Goal: Information Seeking & Learning: Learn about a topic

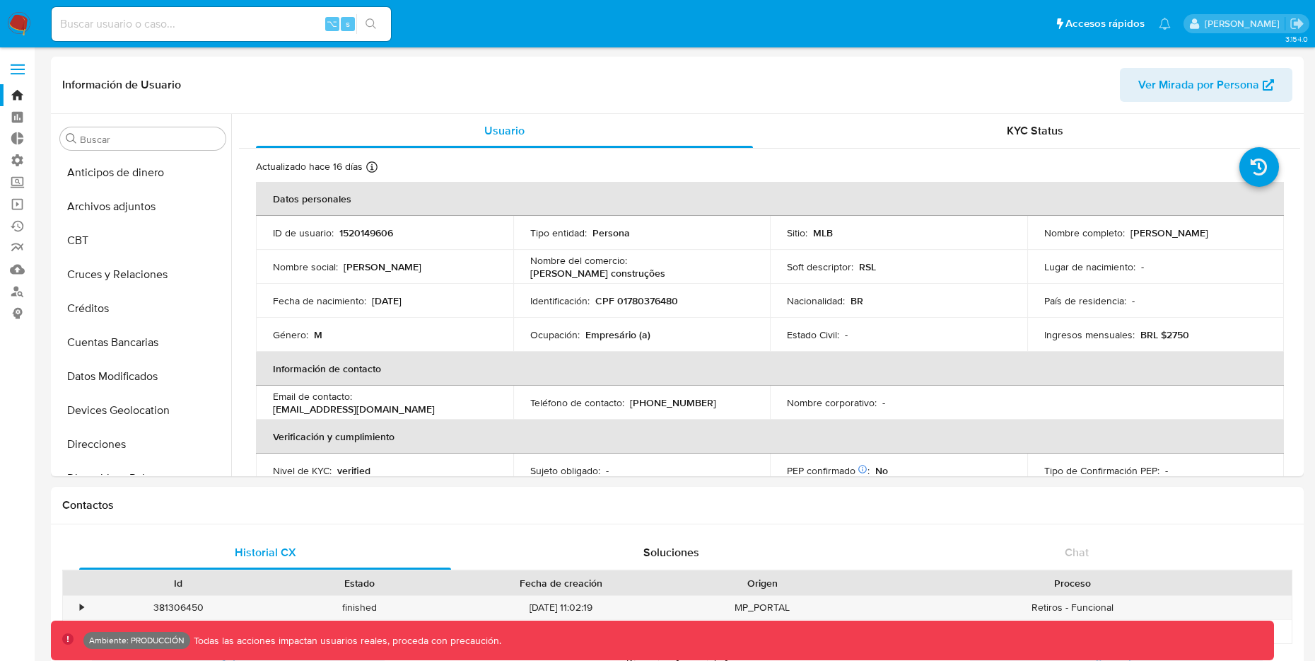
select select "10"
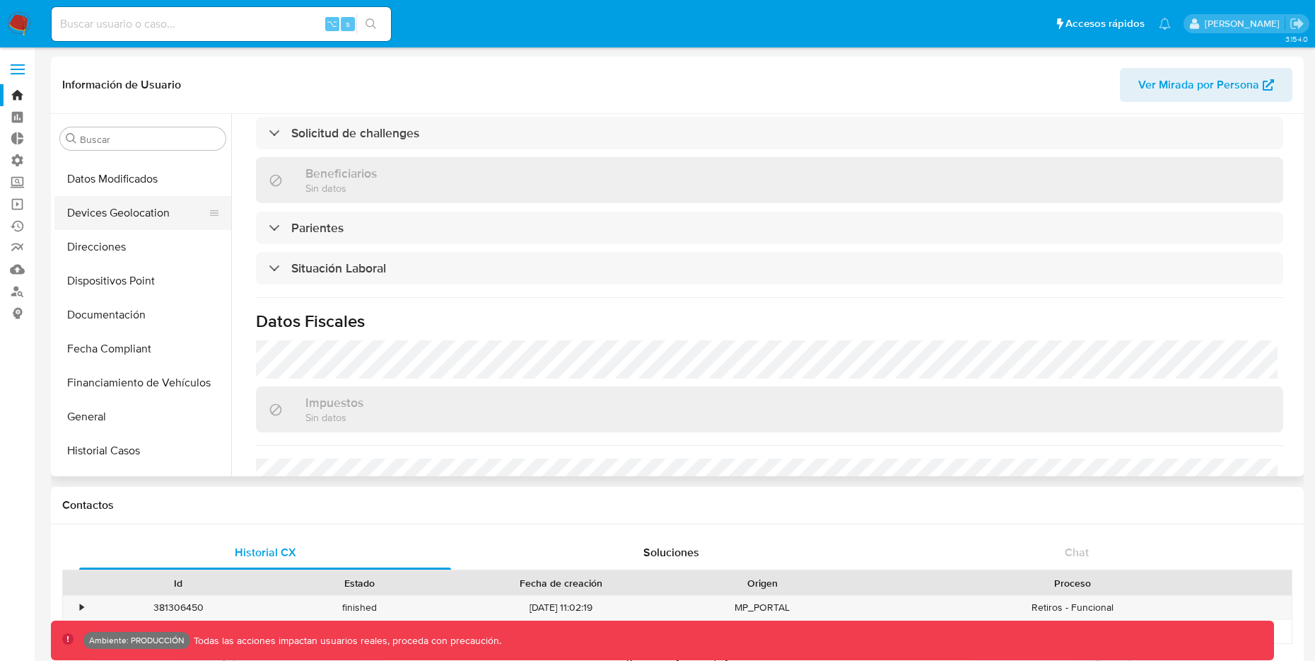
scroll to position [200, 0]
click at [133, 303] on button "Documentación" at bounding box center [136, 312] width 165 height 34
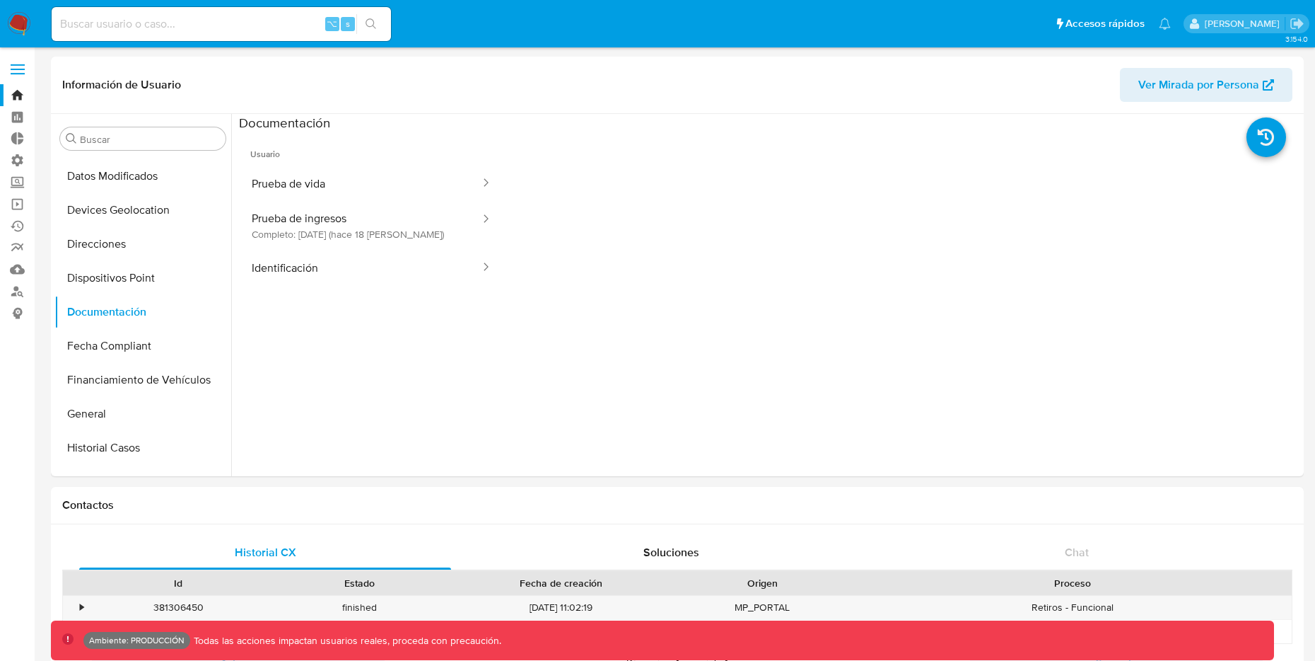
click at [189, 25] on input at bounding box center [221, 24] width 339 height 18
type input "fravega"
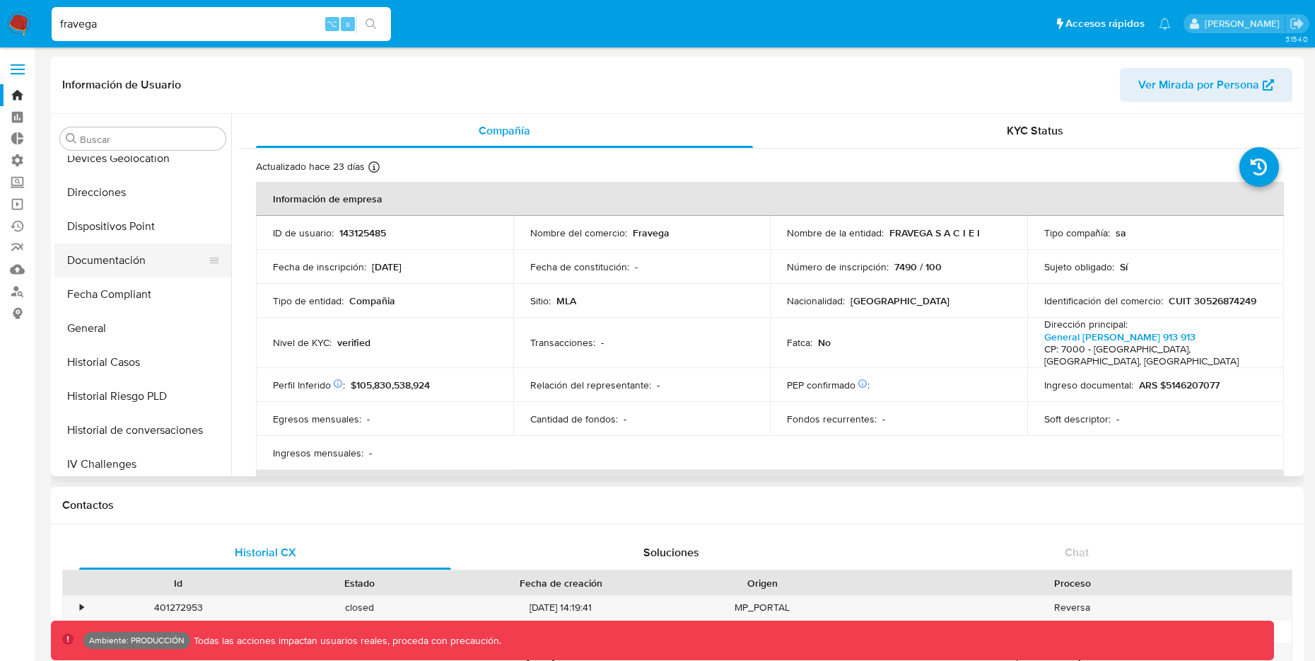
scroll to position [264, 0]
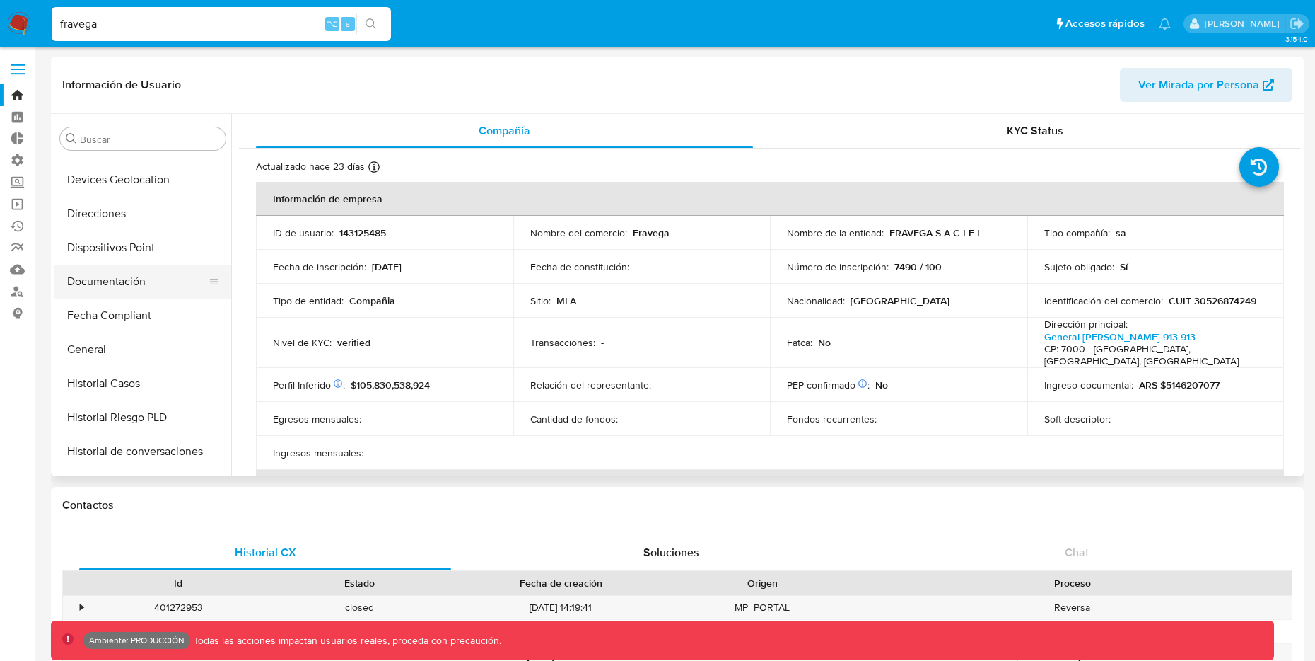
select select "10"
click at [141, 279] on button "Documentación" at bounding box center [136, 281] width 165 height 34
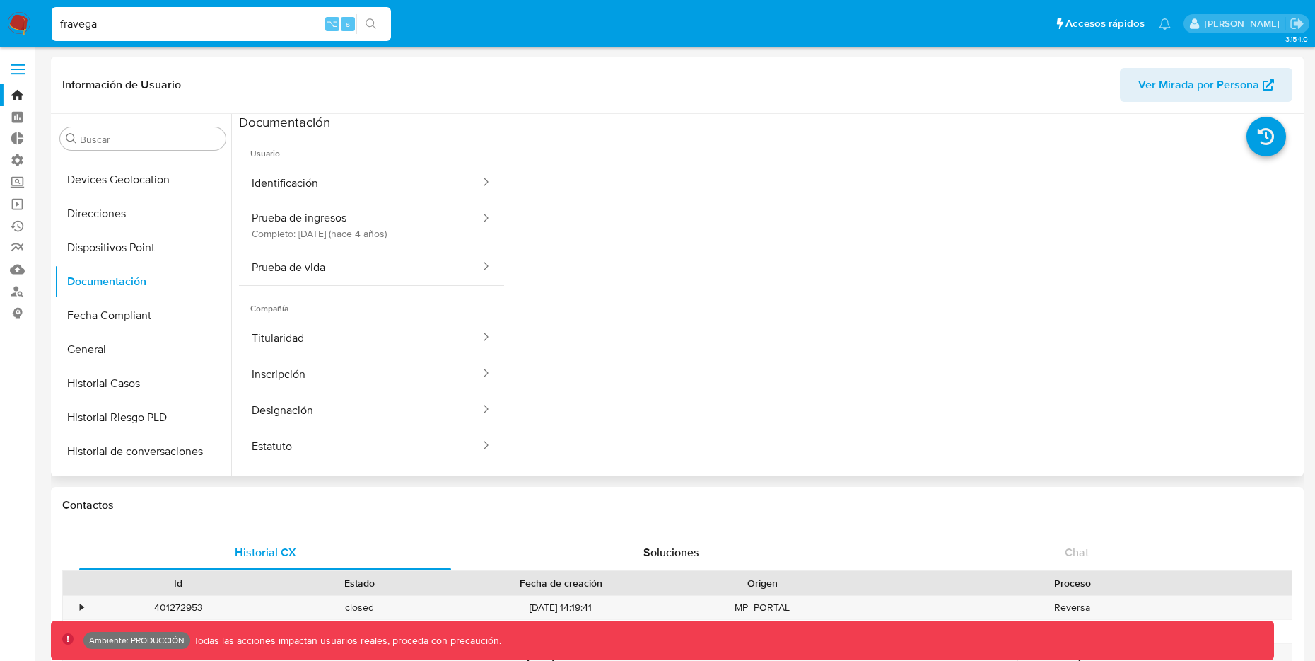
scroll to position [0, 0]
drag, startPoint x: 298, startPoint y: 304, endPoint x: 253, endPoint y: 300, distance: 44.8
click at [253, 300] on span "Compañía" at bounding box center [371, 303] width 265 height 34
click at [309, 305] on span "Compañía" at bounding box center [371, 303] width 265 height 34
click at [308, 182] on button "Identificación" at bounding box center [360, 183] width 243 height 36
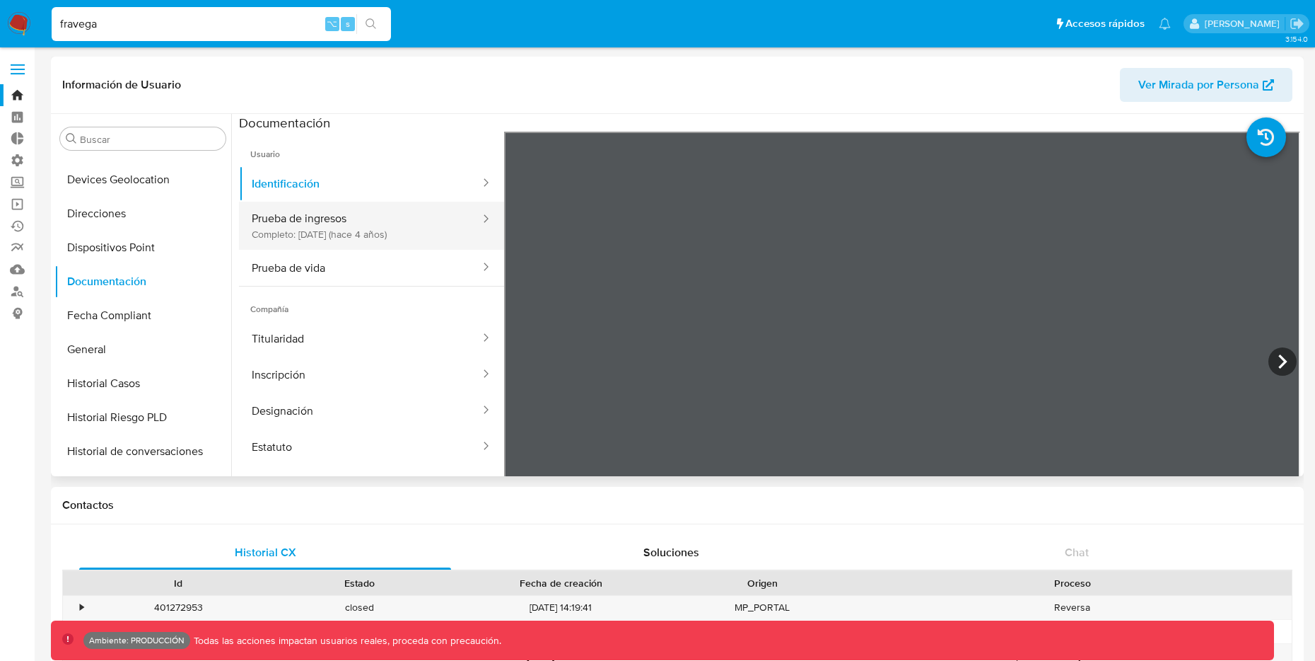
click at [413, 231] on button "Prueba de ingresos Completo: 11/11/2021 (hace 4 años)" at bounding box center [360, 226] width 243 height 48
click at [364, 218] on button "Prueba de ingresos Completo: 11/11/2021 (hace 4 años)" at bounding box center [360, 226] width 243 height 48
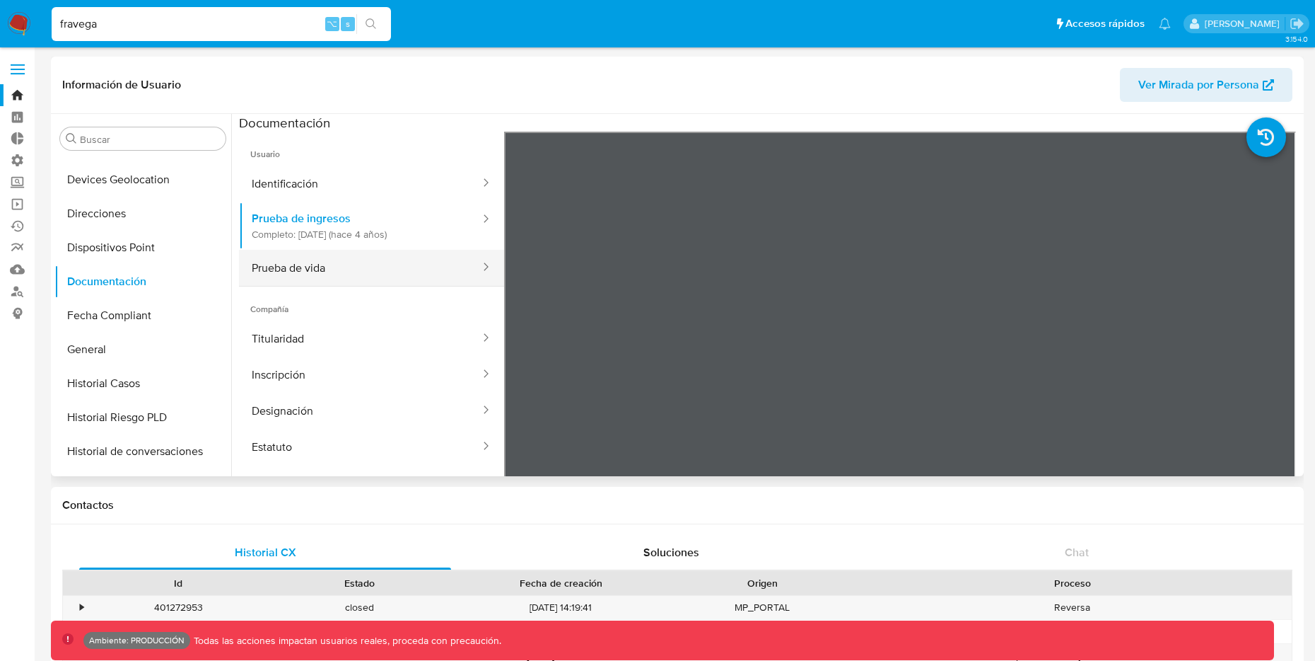
click at [324, 256] on button "Prueba de vida" at bounding box center [360, 268] width 243 height 36
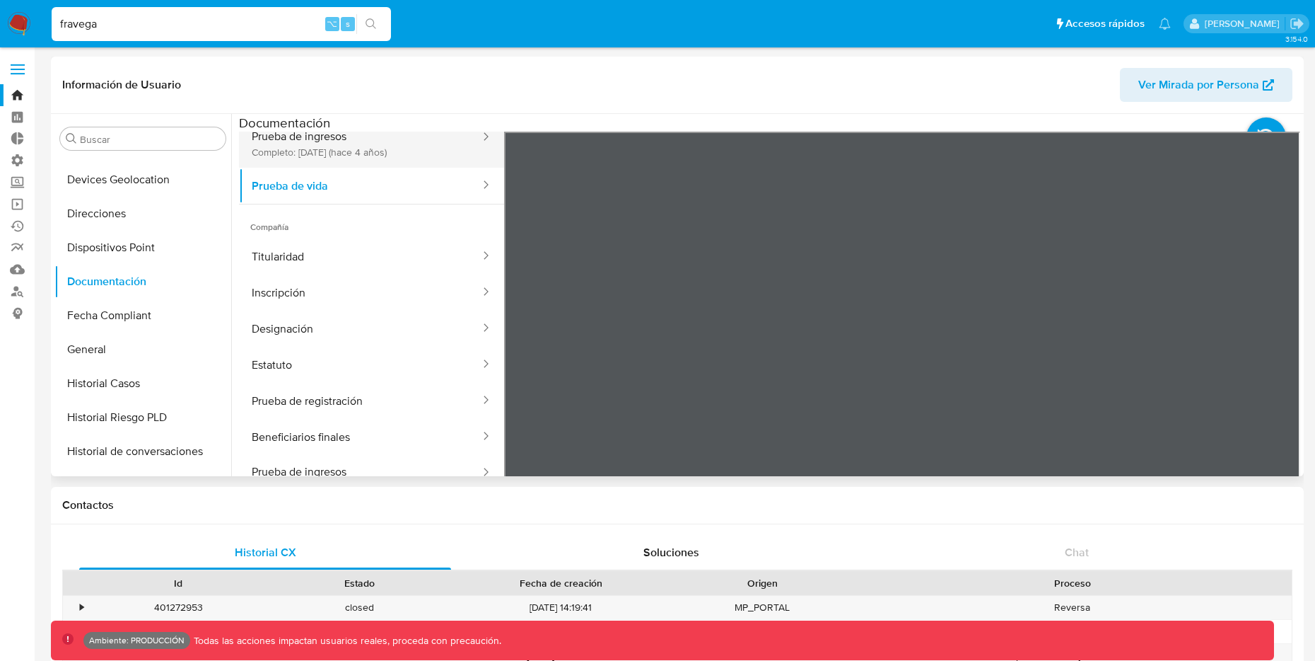
scroll to position [120, 0]
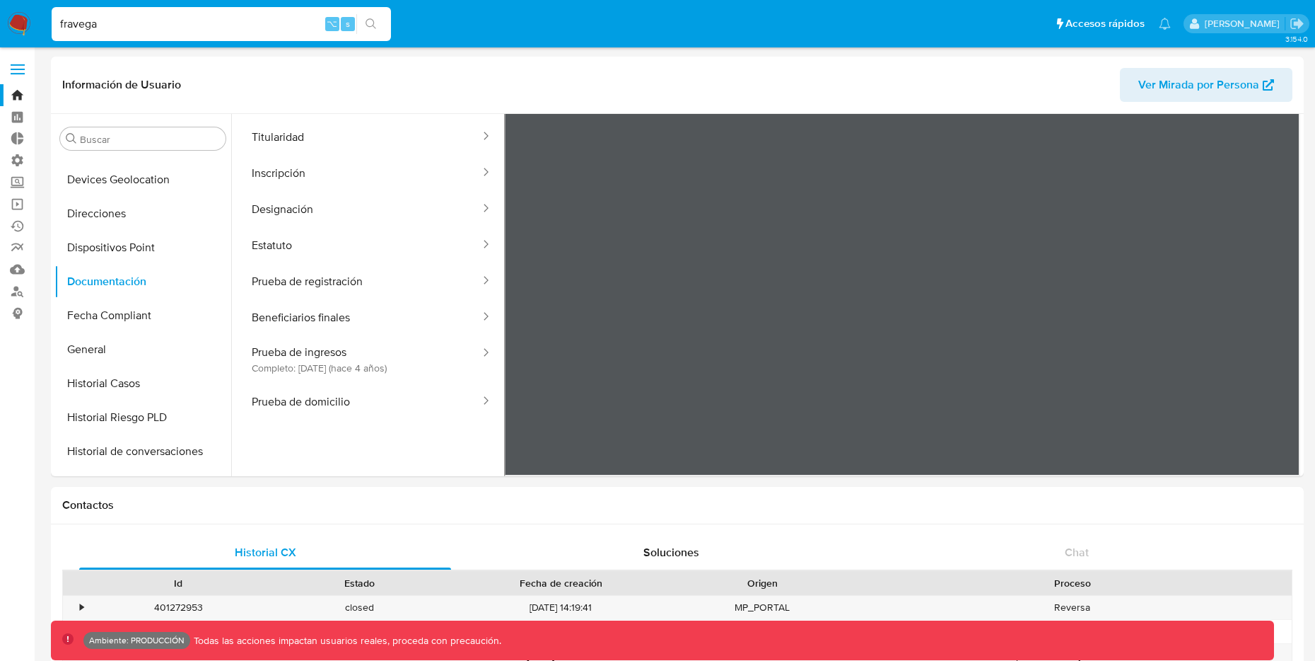
click at [18, 24] on img at bounding box center [19, 24] width 24 height 24
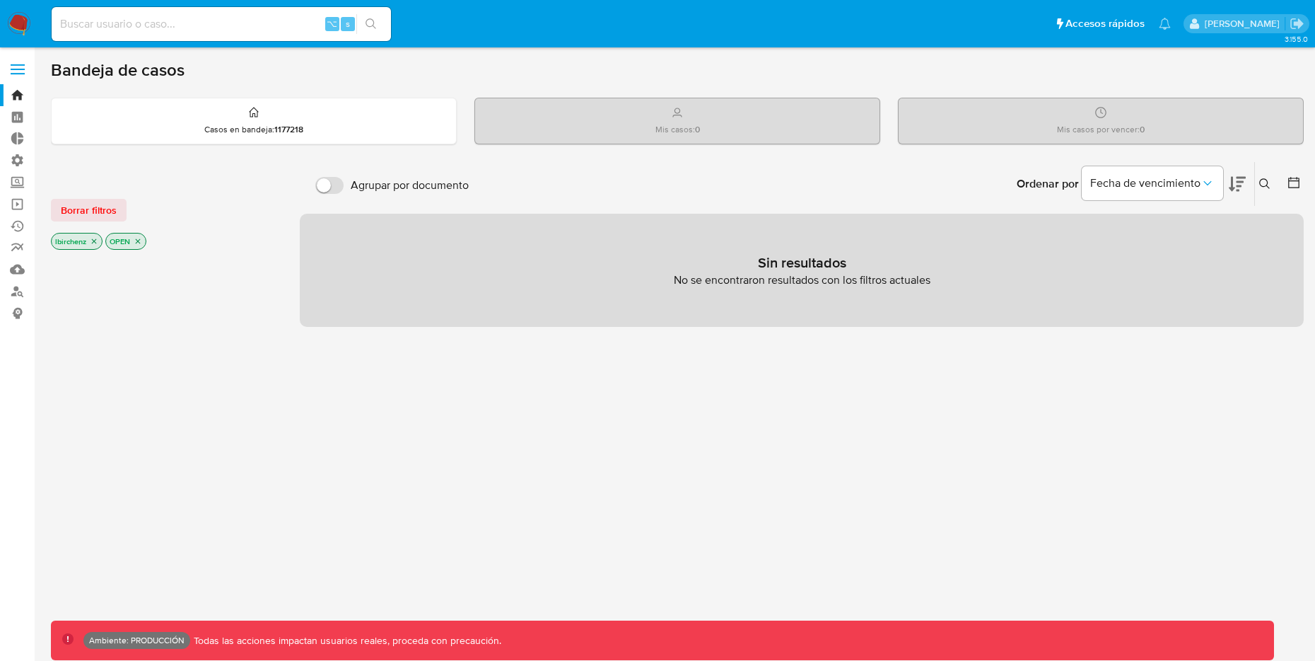
click at [183, 25] on input at bounding box center [221, 24] width 339 height 18
click at [183, 24] on input at bounding box center [221, 24] width 339 height 18
paste input "9IM9BYgbKROu1lZMV2azTJpX"
type input "9IM9BYgbKROu1lZMV2azTJpX"
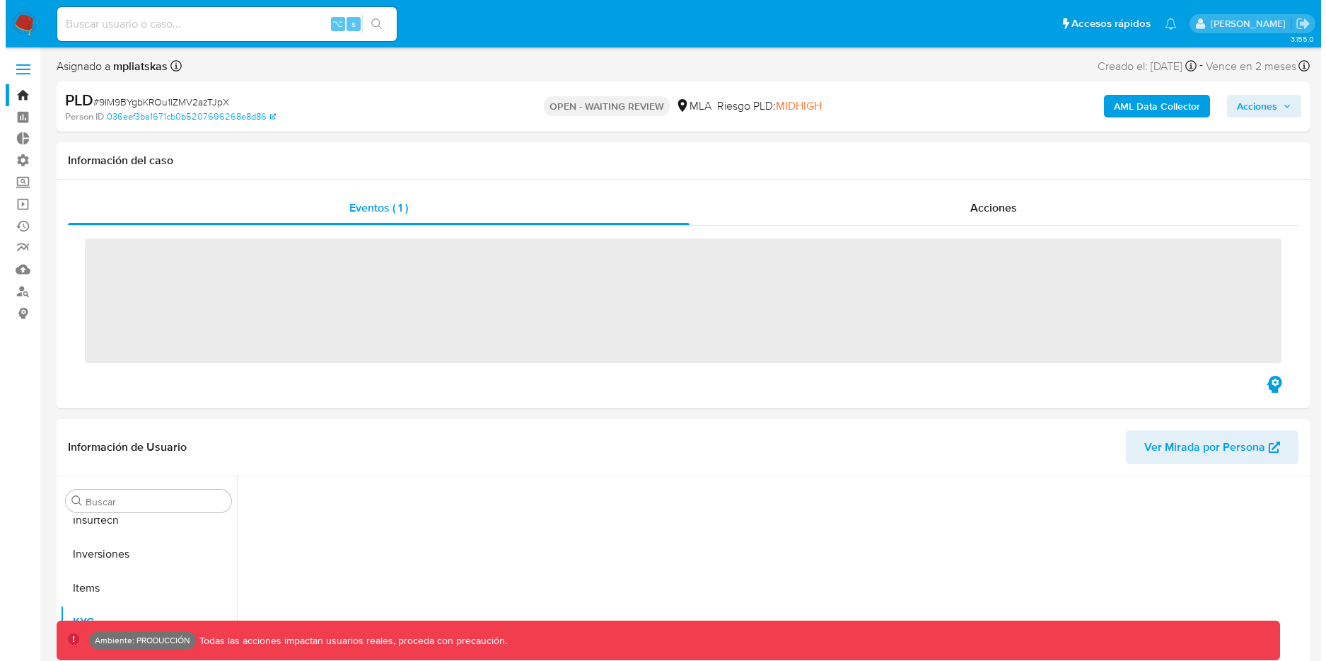
scroll to position [665, 0]
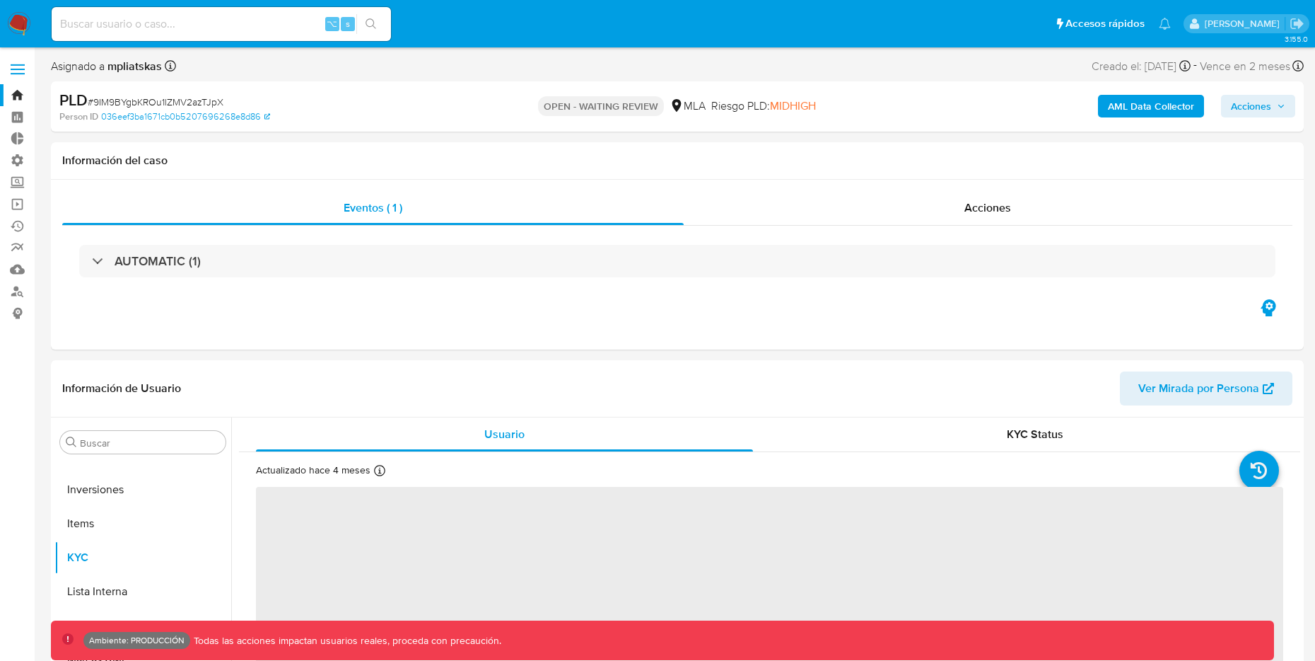
click at [1156, 100] on b "AML Data Collector" at bounding box center [1151, 106] width 86 height 23
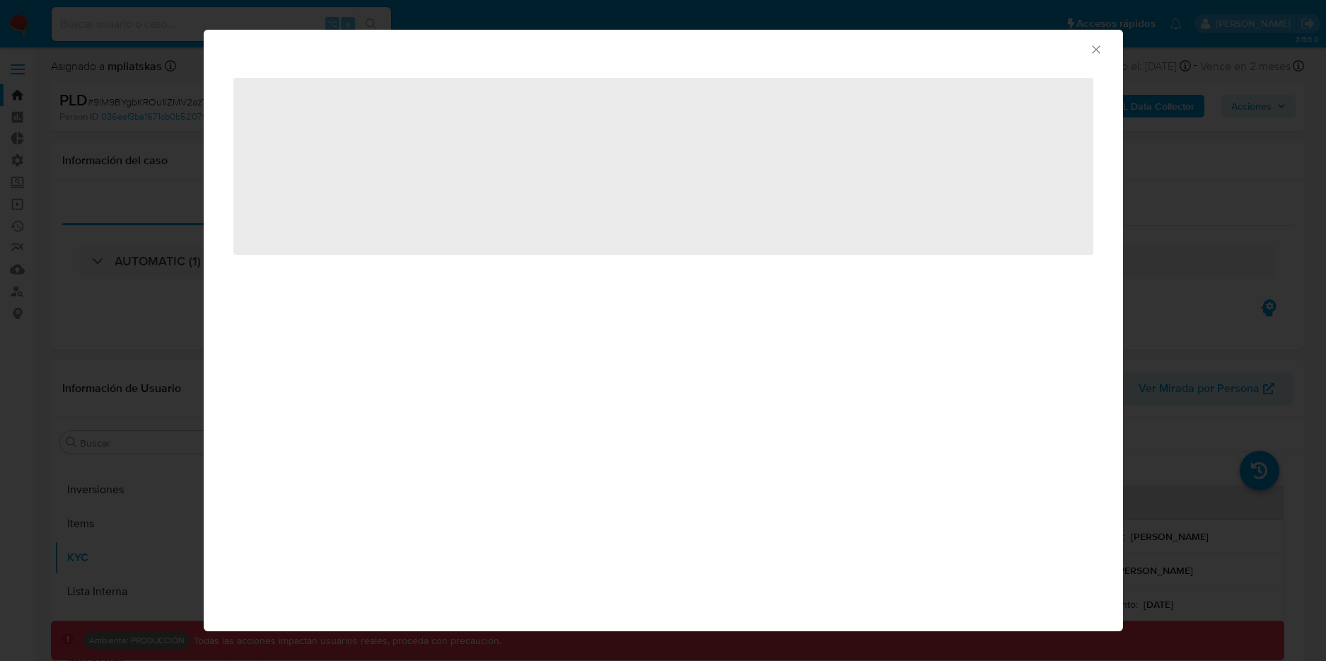
select select "10"
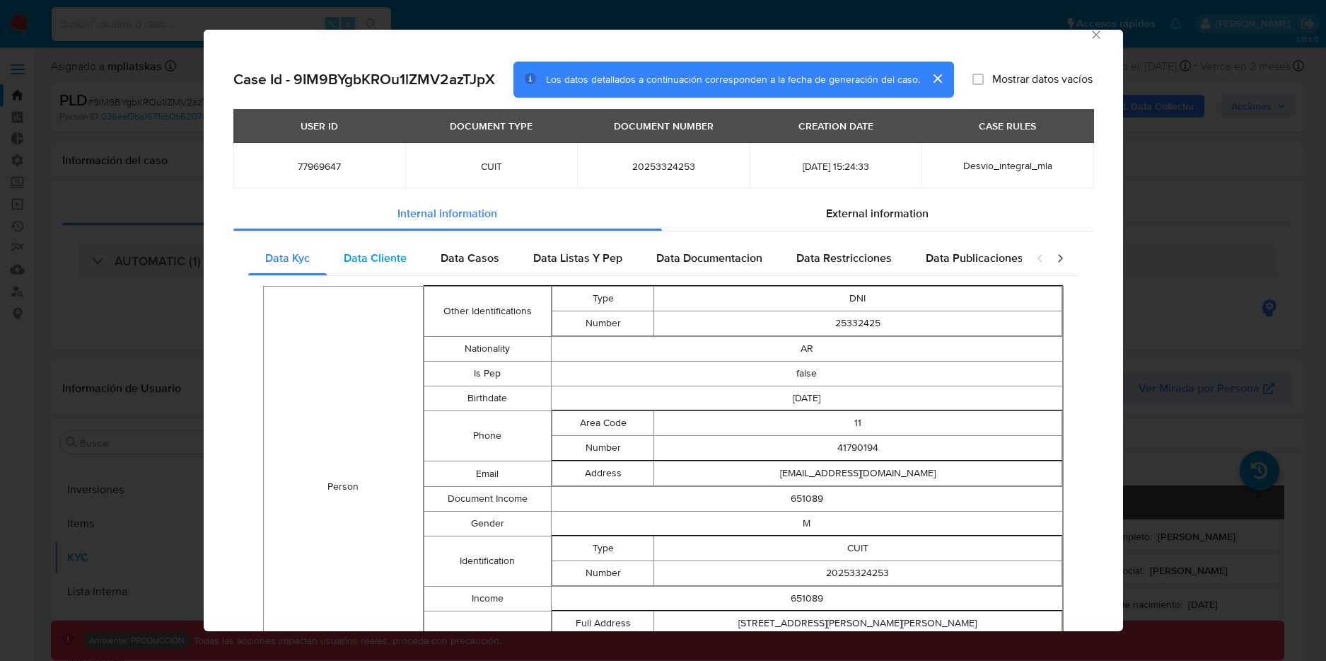
scroll to position [7, 0]
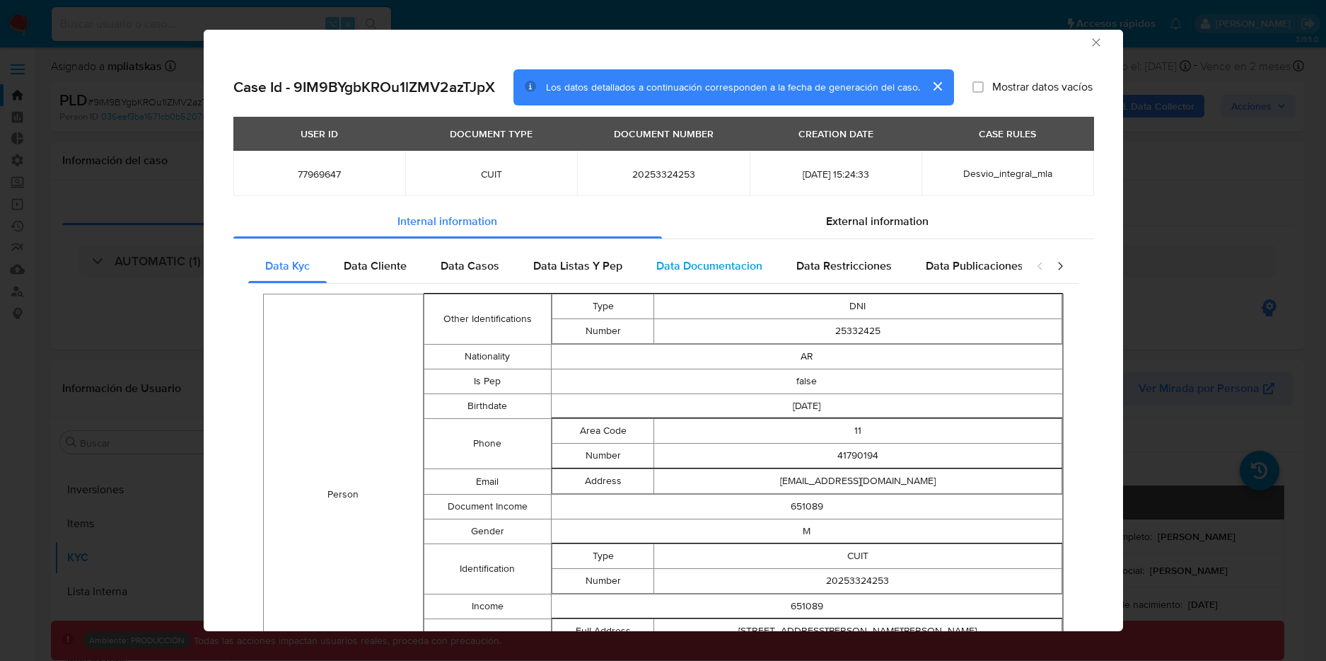
click at [728, 264] on span "Data Documentacion" at bounding box center [709, 265] width 106 height 16
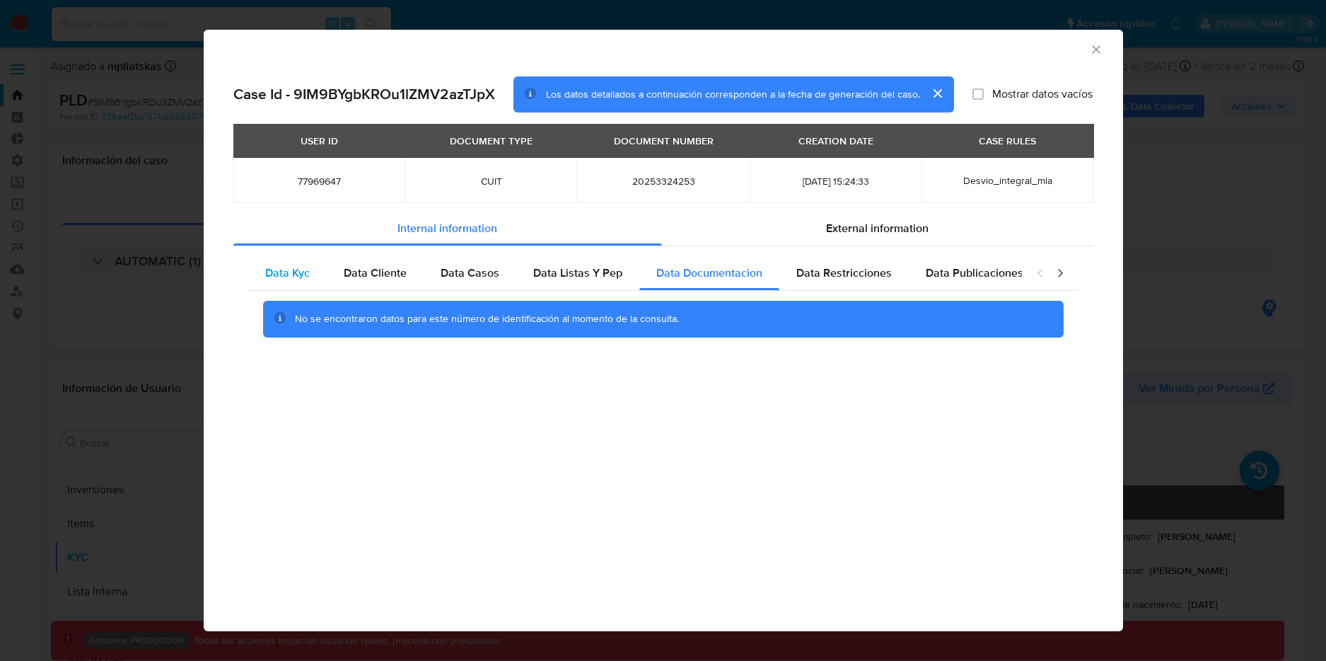
click at [302, 271] on span "Data Kyc" at bounding box center [287, 272] width 45 height 16
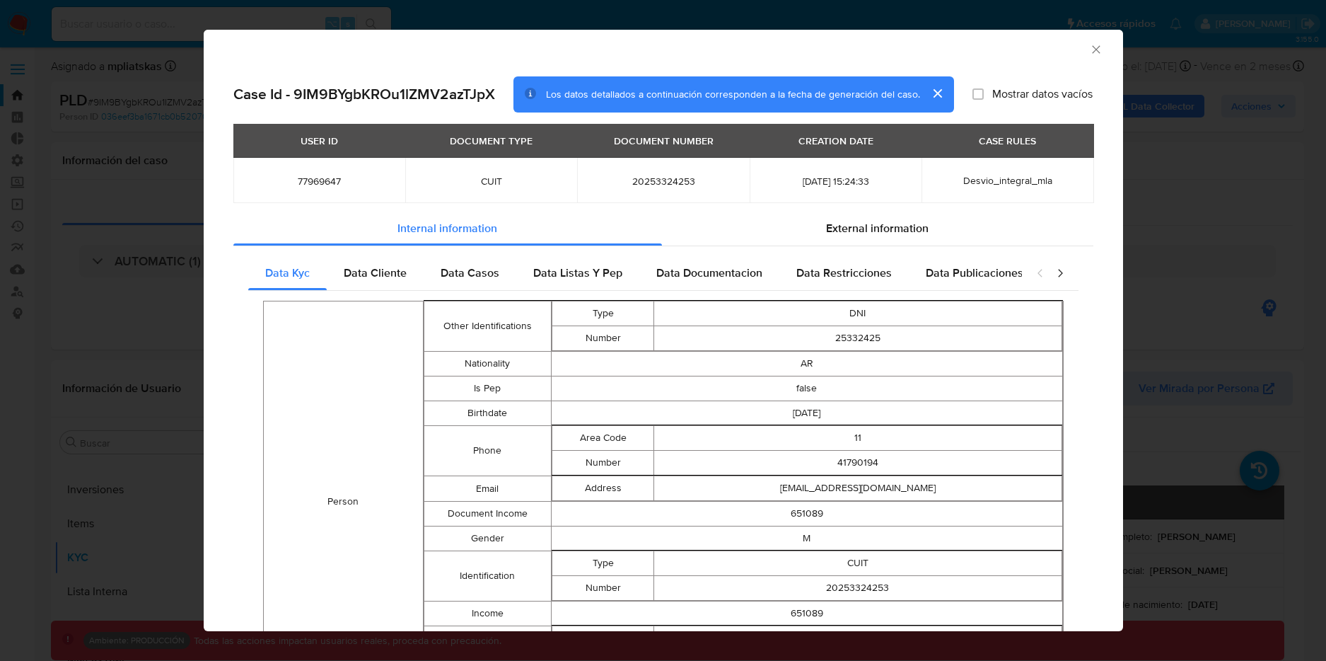
click at [1089, 50] on icon "Cerrar ventana" at bounding box center [1096, 49] width 14 height 14
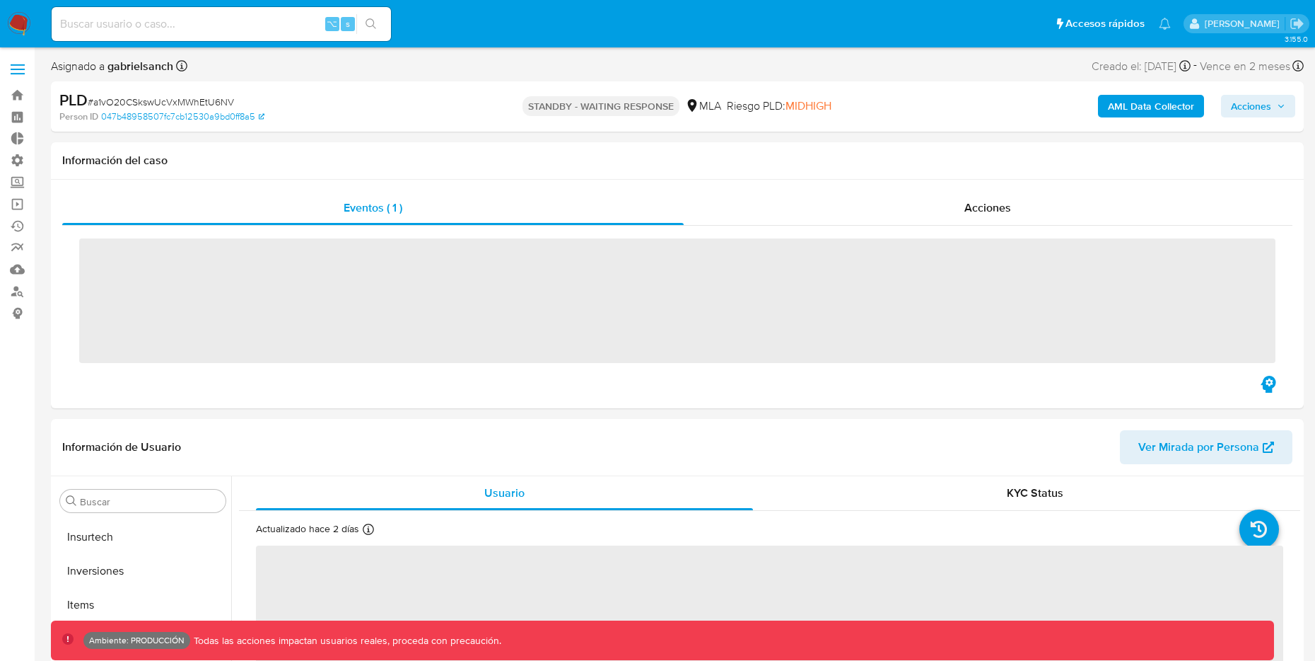
scroll to position [665, 0]
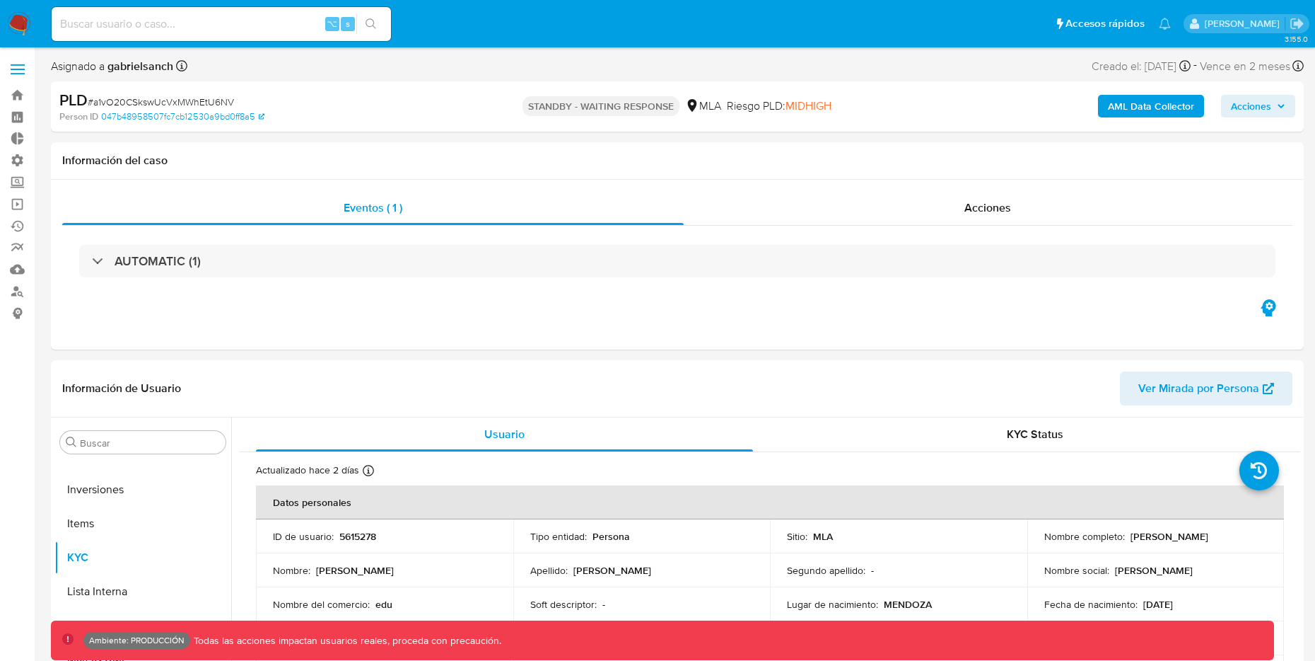
click at [1141, 107] on b "AML Data Collector" at bounding box center [1151, 106] width 86 height 23
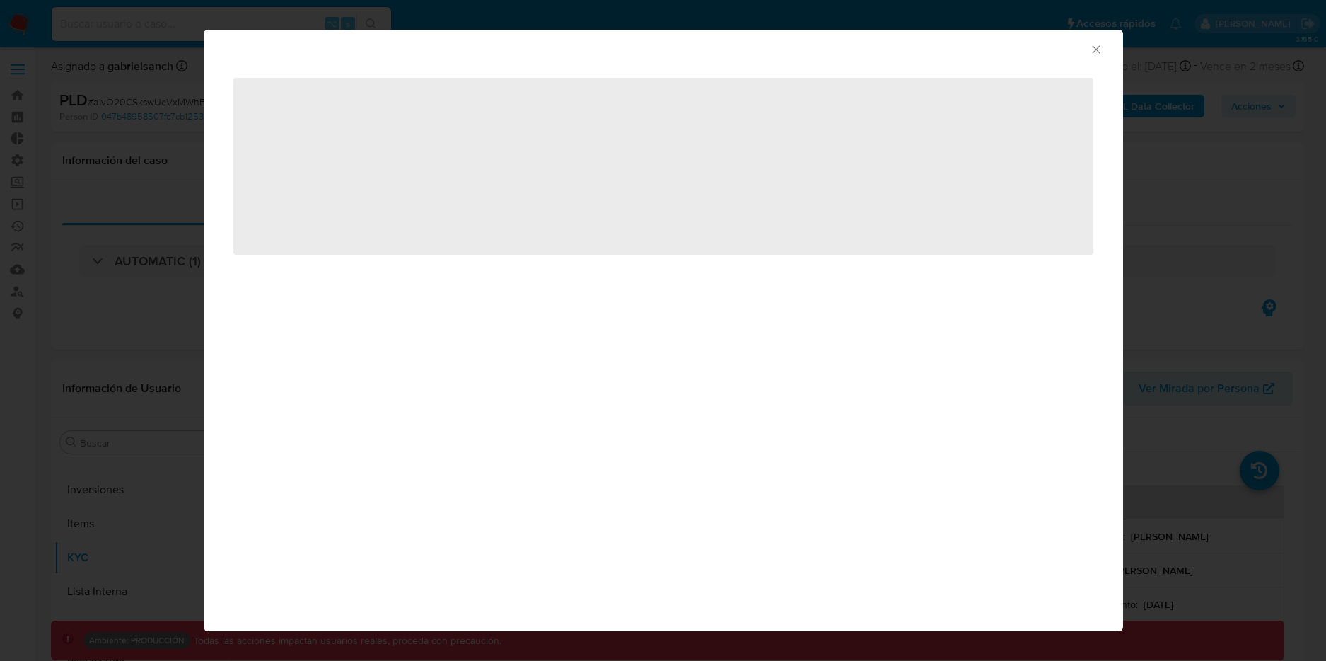
select select "10"
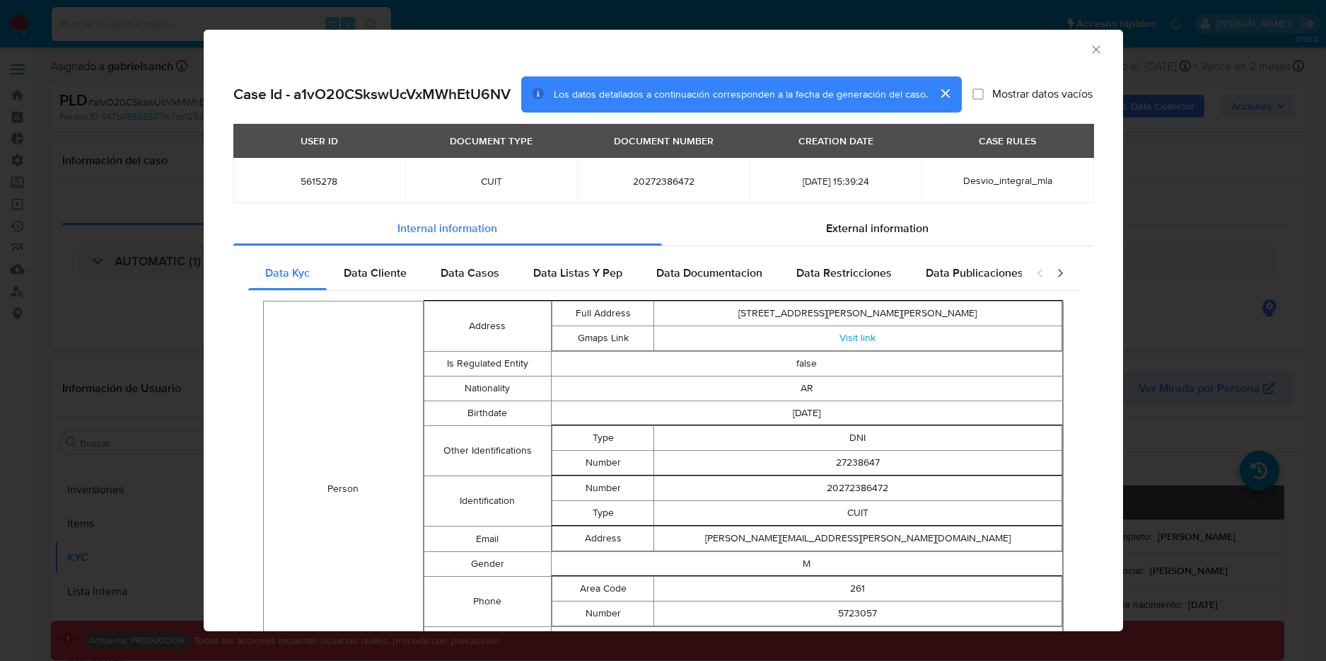
click at [1089, 43] on icon "Cerrar ventana" at bounding box center [1096, 49] width 14 height 14
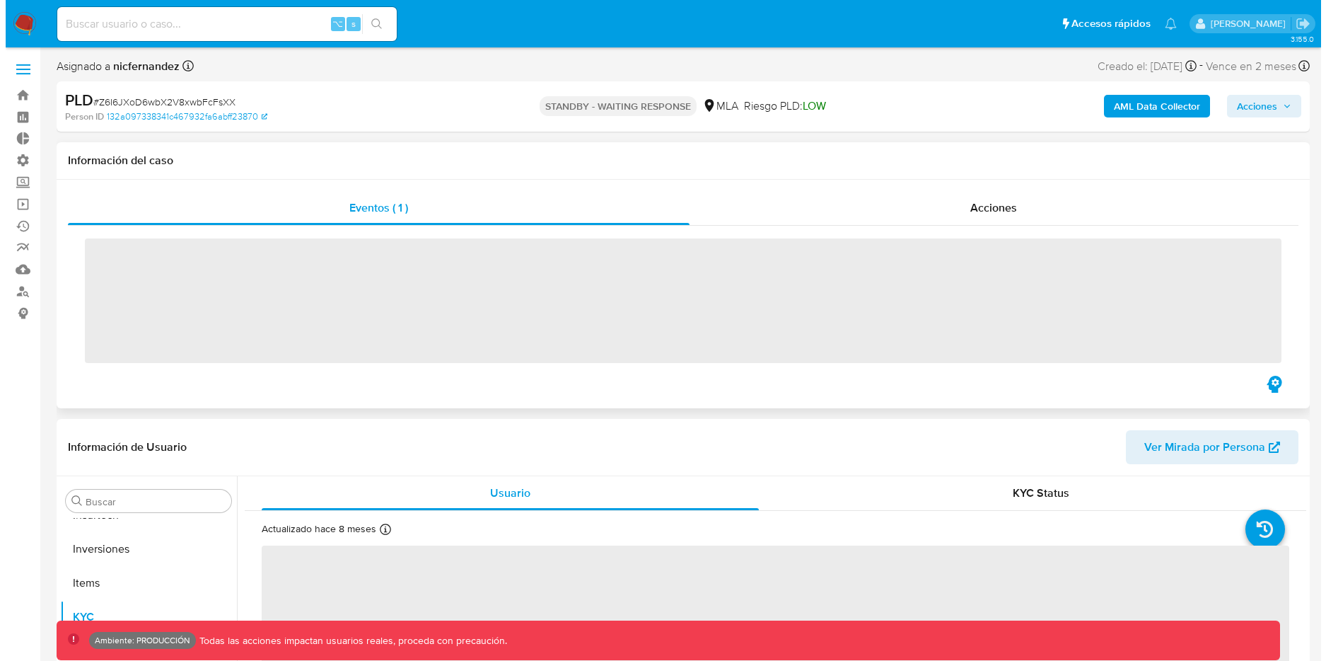
scroll to position [699, 0]
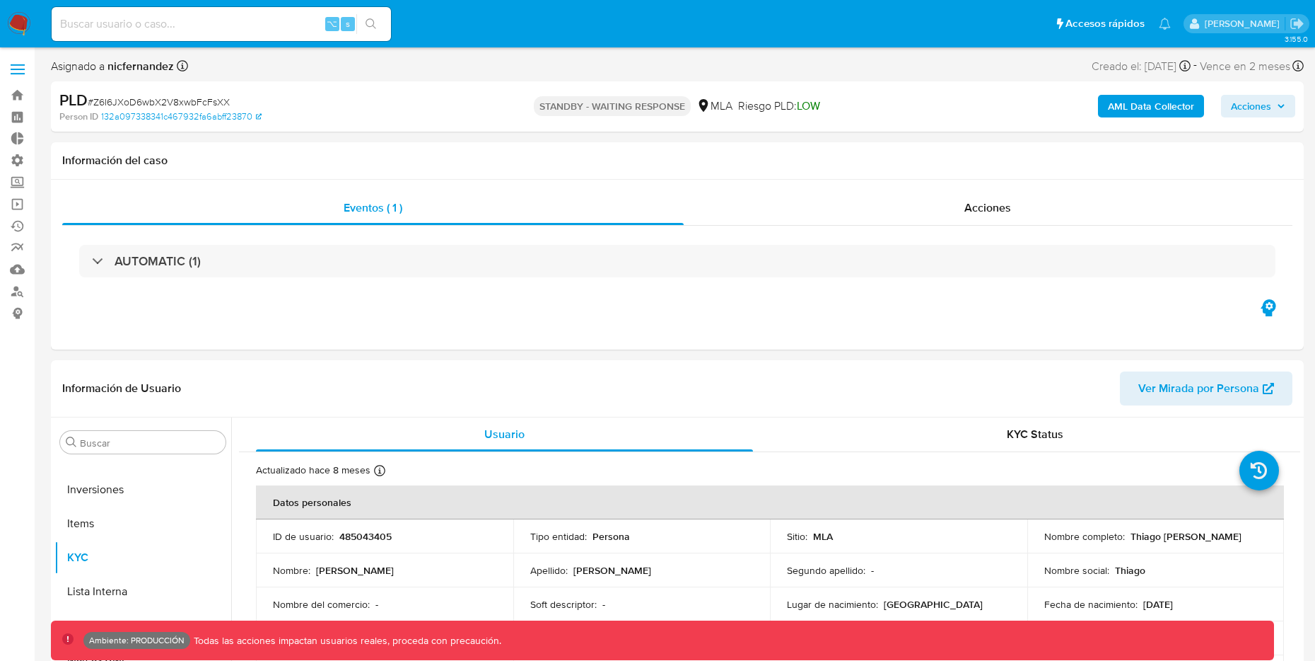
click at [1129, 110] on b "AML Data Collector" at bounding box center [1151, 106] width 86 height 23
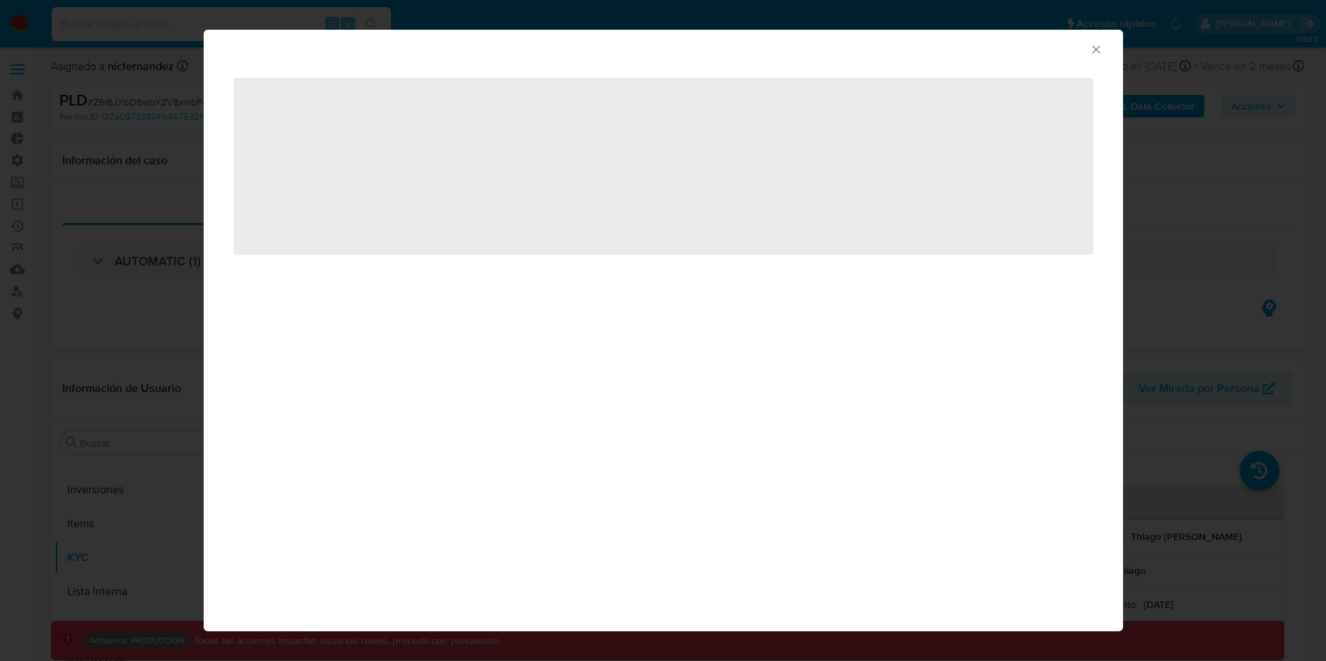
select select "10"
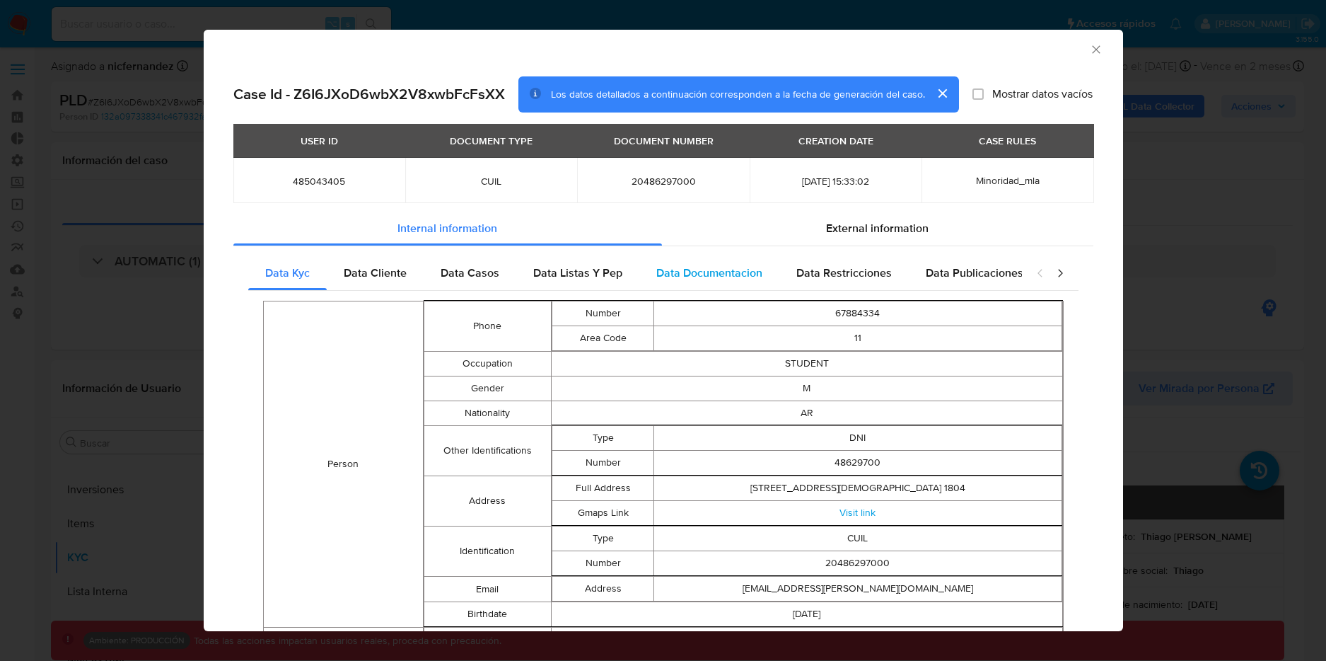
click at [740, 267] on span "Data Documentacion" at bounding box center [709, 272] width 106 height 16
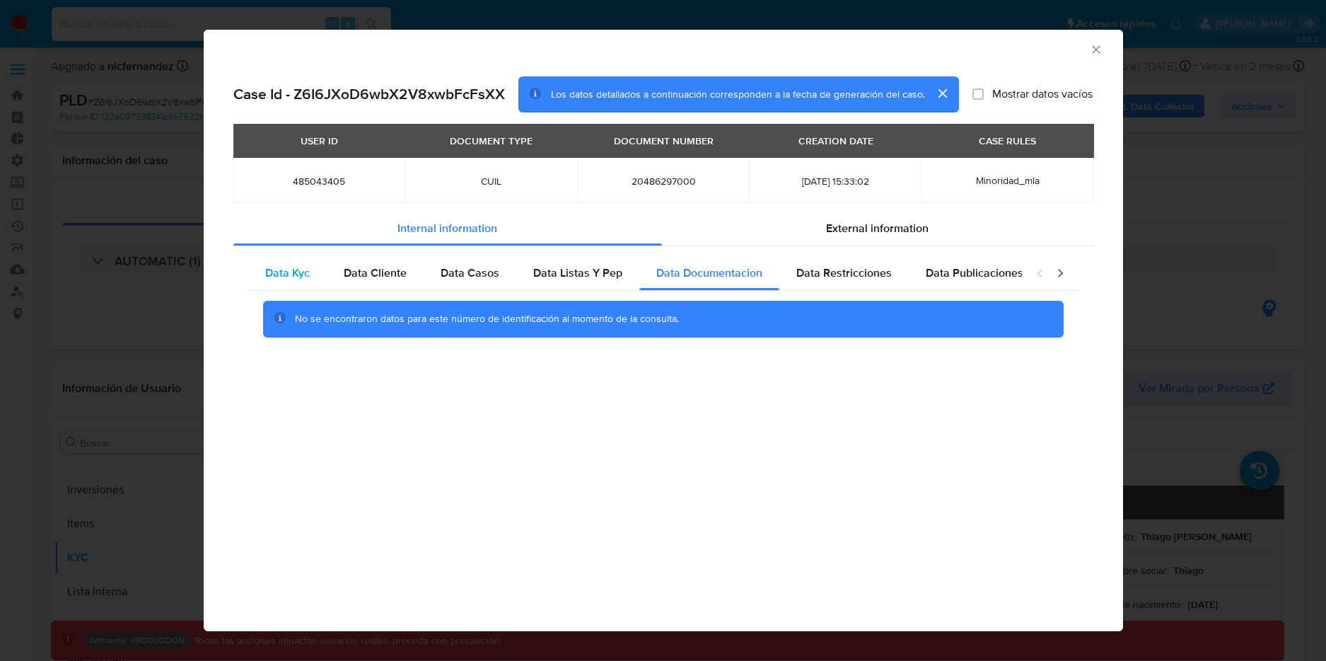
click at [313, 279] on div "Data Kyc" at bounding box center [287, 273] width 79 height 34
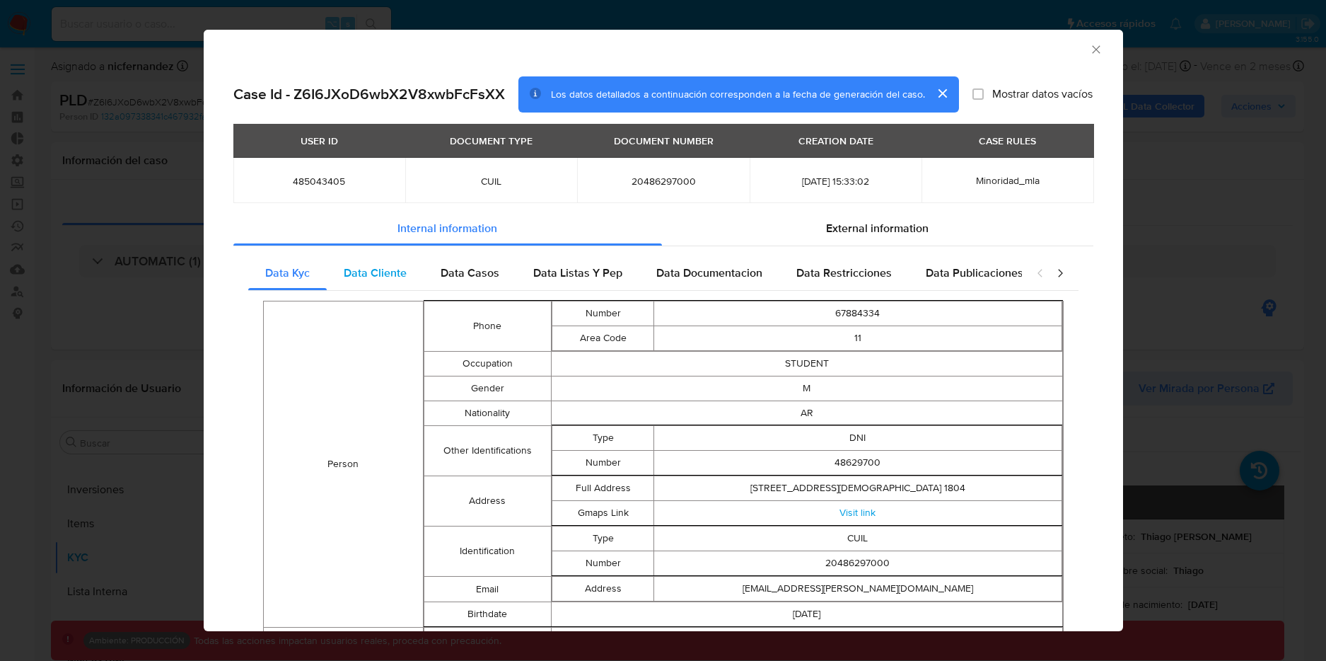
click at [351, 275] on span "Data Cliente" at bounding box center [375, 272] width 63 height 16
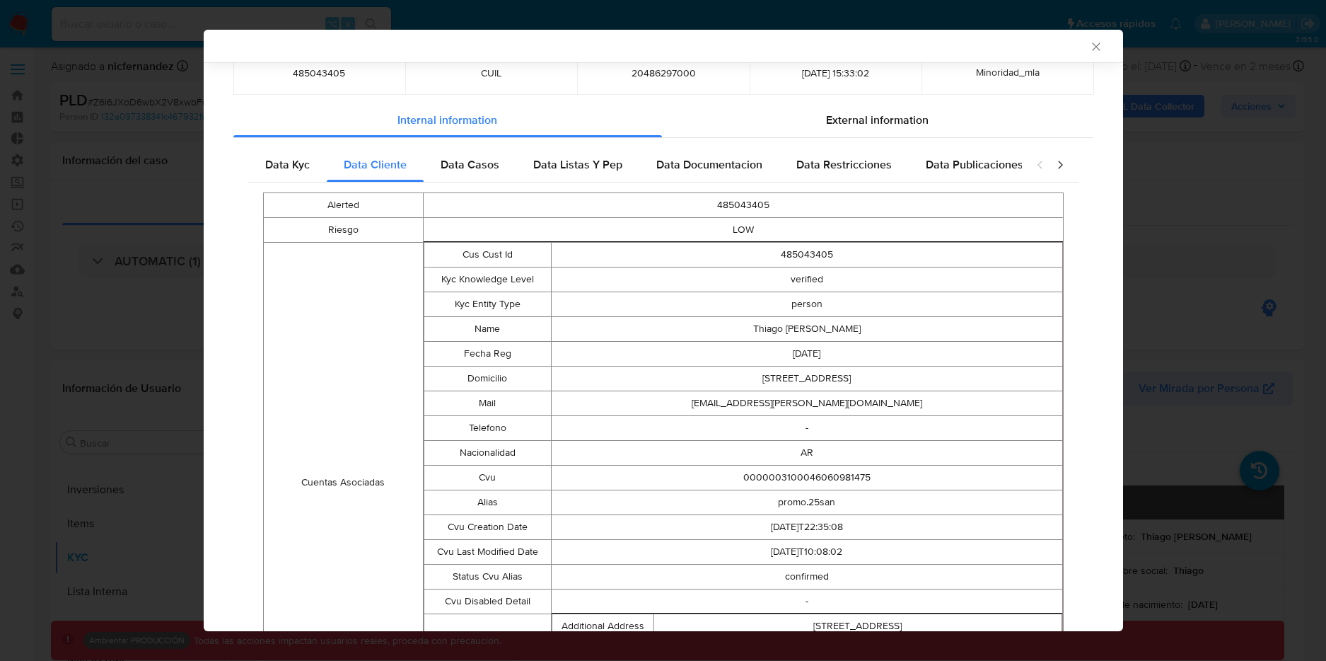
scroll to position [107, 0]
click at [281, 166] on span "Data Kyc" at bounding box center [287, 163] width 45 height 16
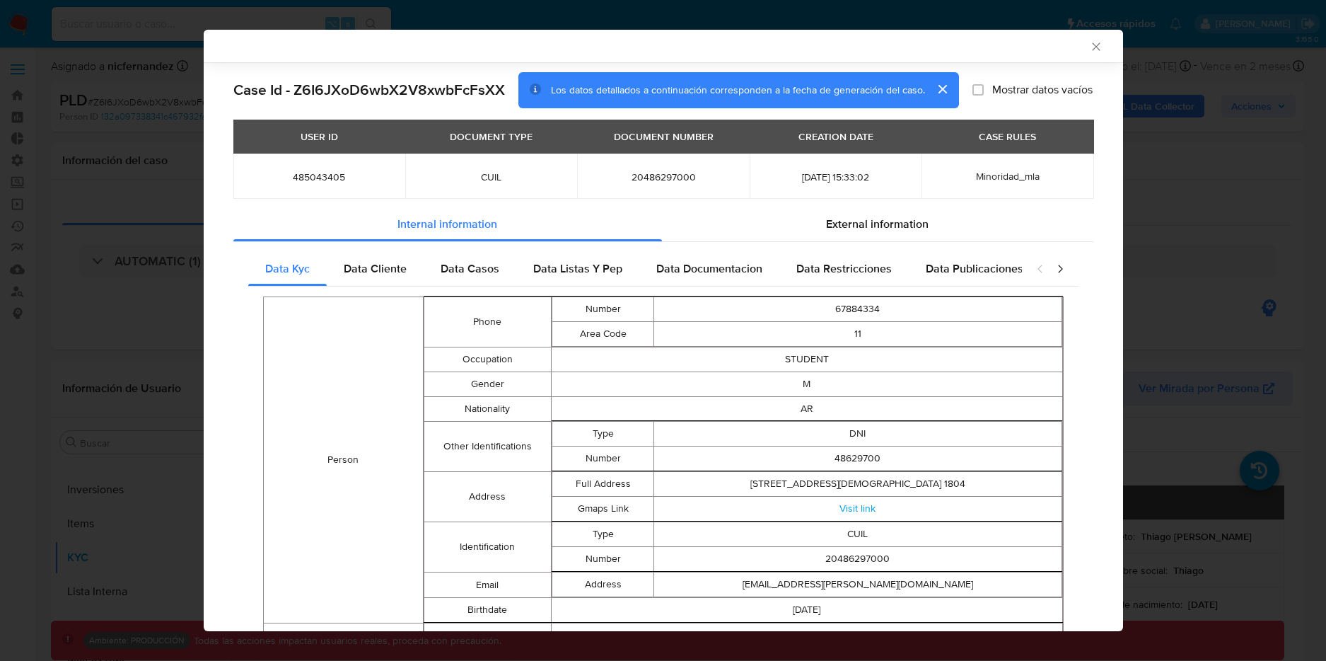
scroll to position [0, 0]
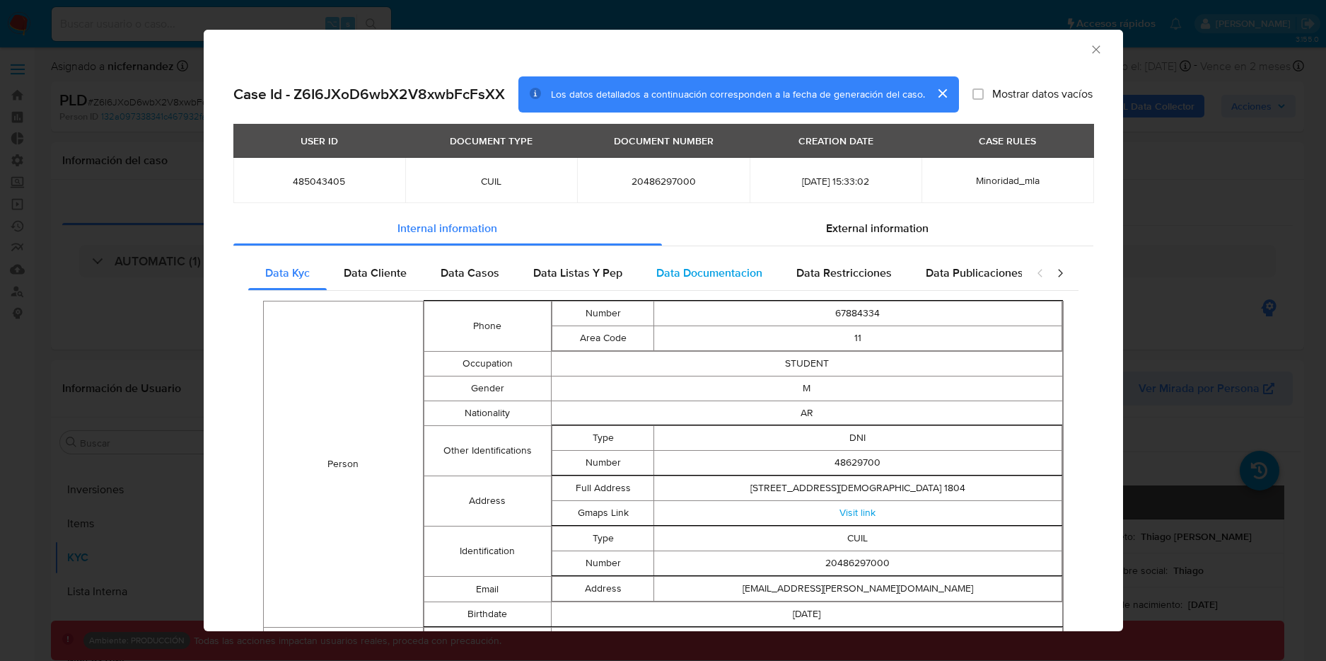
click at [741, 267] on span "Data Documentacion" at bounding box center [709, 272] width 106 height 16
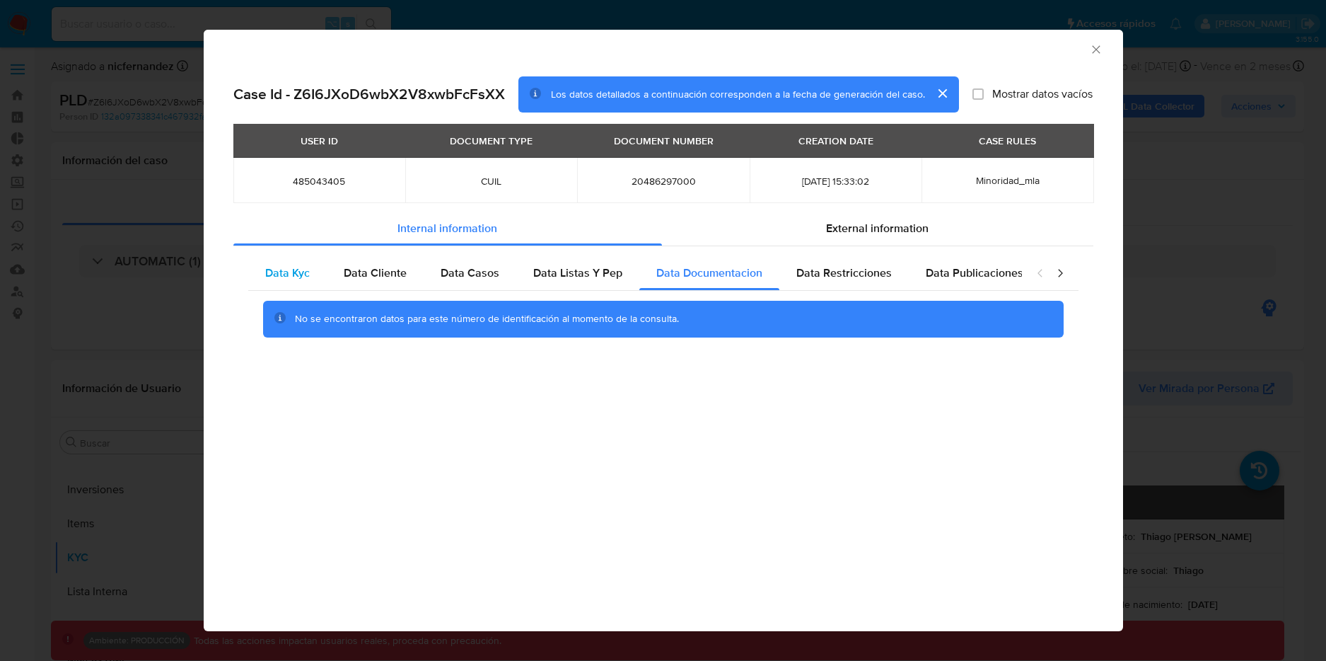
click at [281, 282] on div "Data Kyc" at bounding box center [287, 273] width 79 height 34
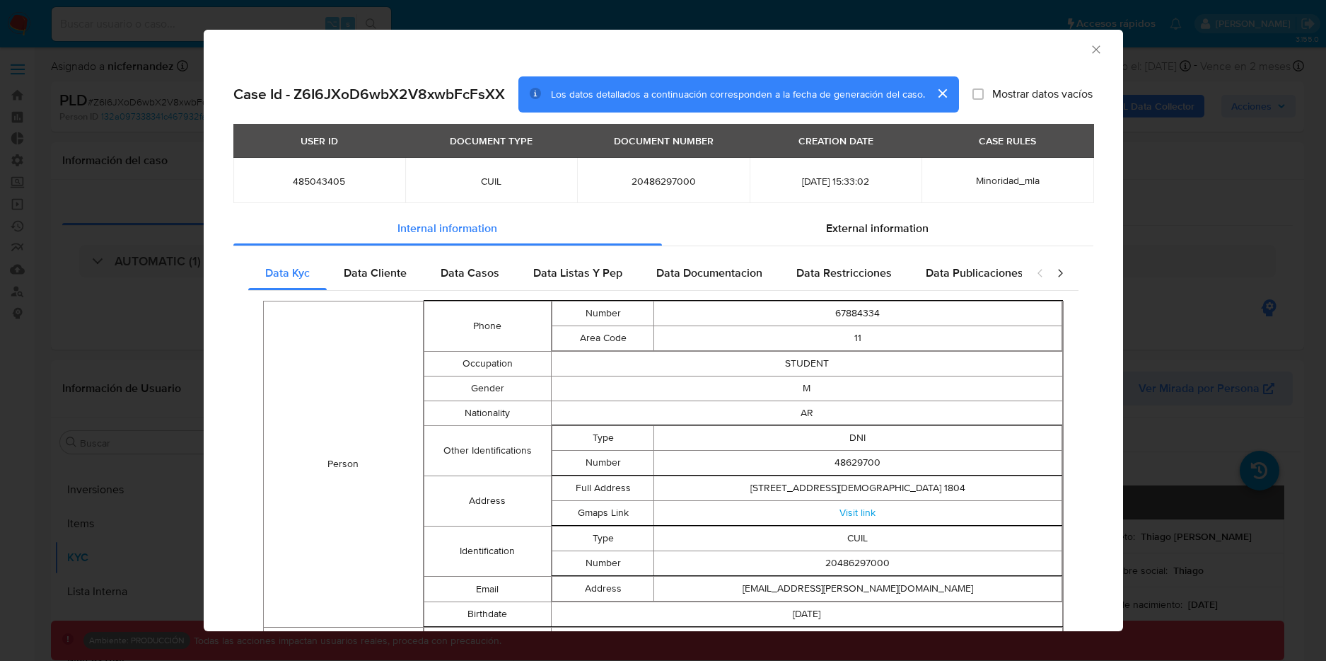
click at [1089, 43] on icon "Cerrar ventana" at bounding box center [1096, 49] width 14 height 14
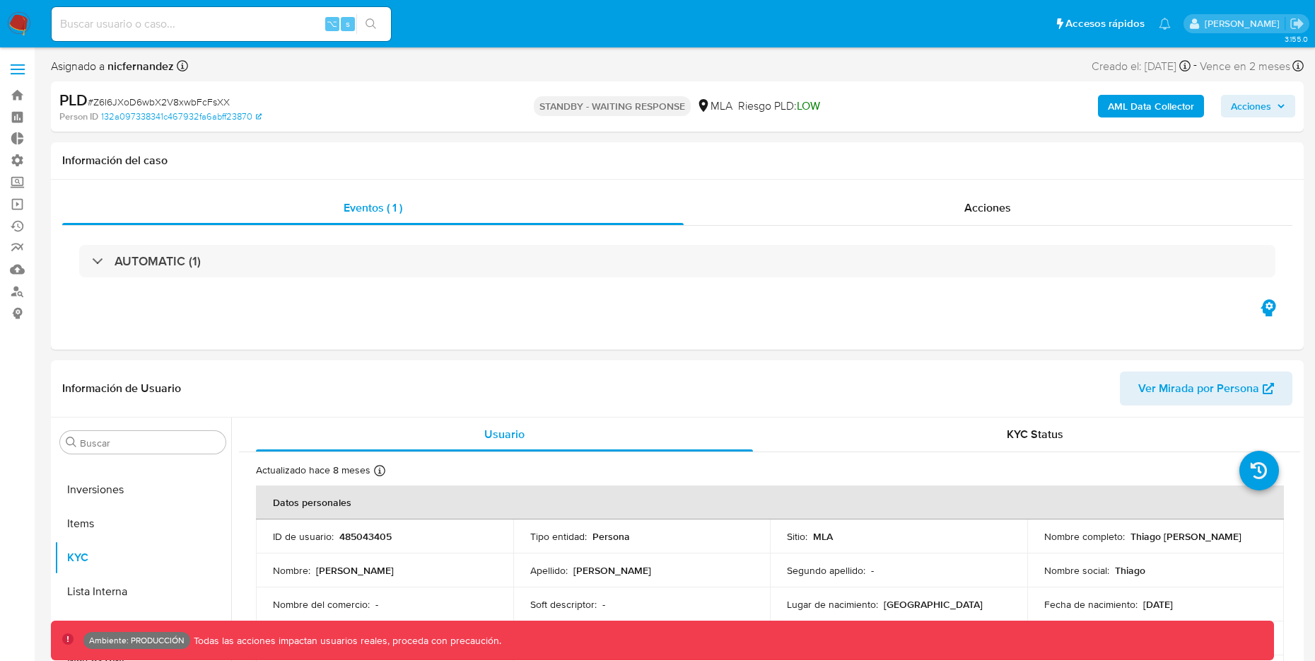
click at [1124, 105] on b "AML Data Collector" at bounding box center [1151, 106] width 86 height 23
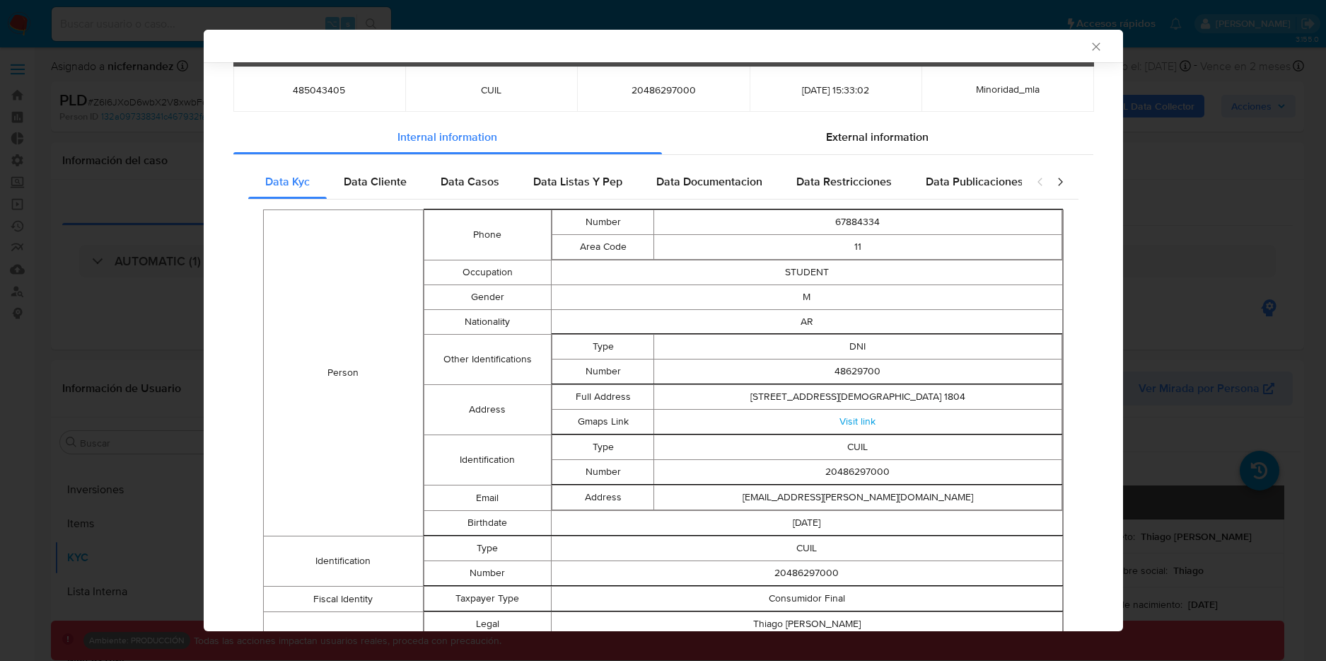
scroll to position [97, 0]
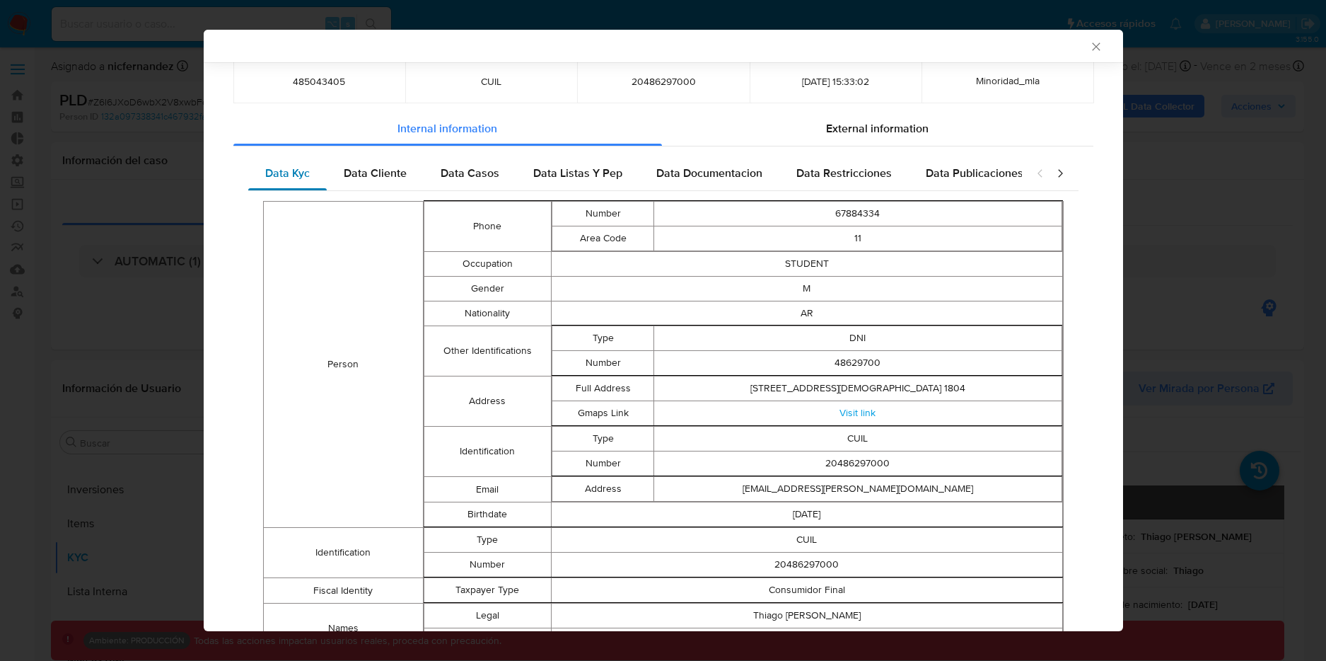
click at [296, 185] on div "Data Kyc" at bounding box center [287, 173] width 79 height 34
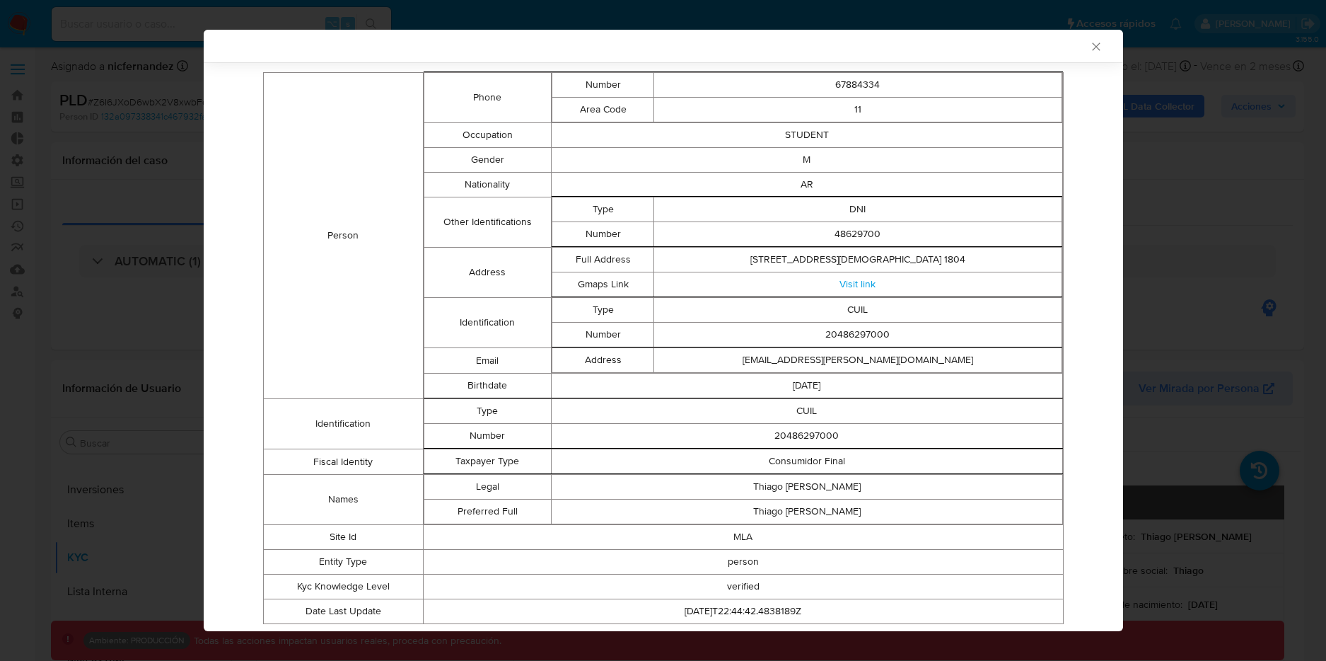
scroll to position [0, 0]
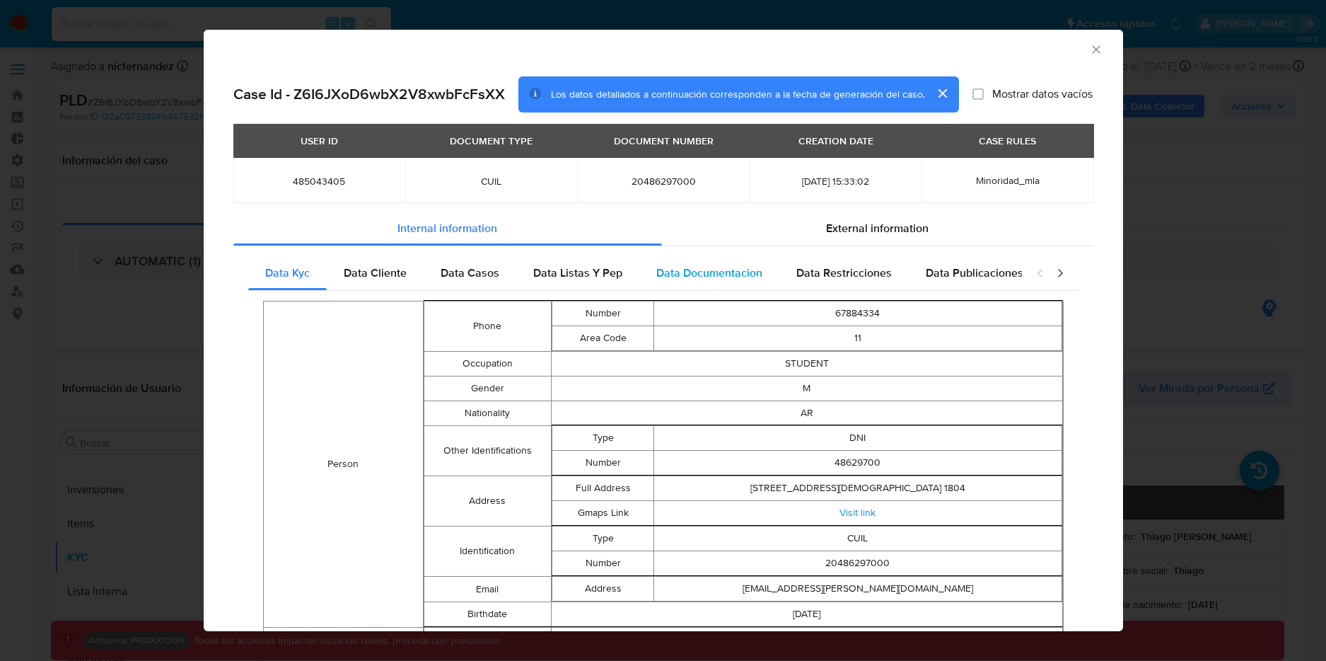
click at [692, 272] on span "Data Documentacion" at bounding box center [709, 272] width 106 height 16
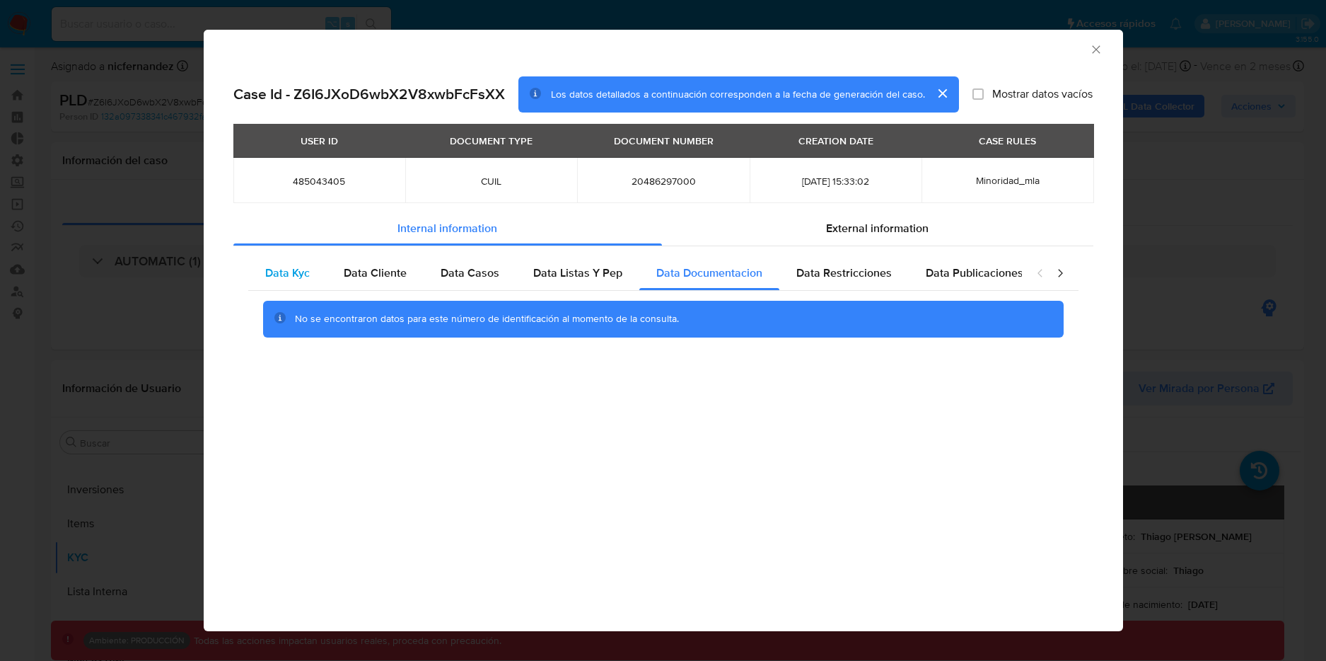
click at [308, 277] on span "Data Kyc" at bounding box center [287, 272] width 45 height 16
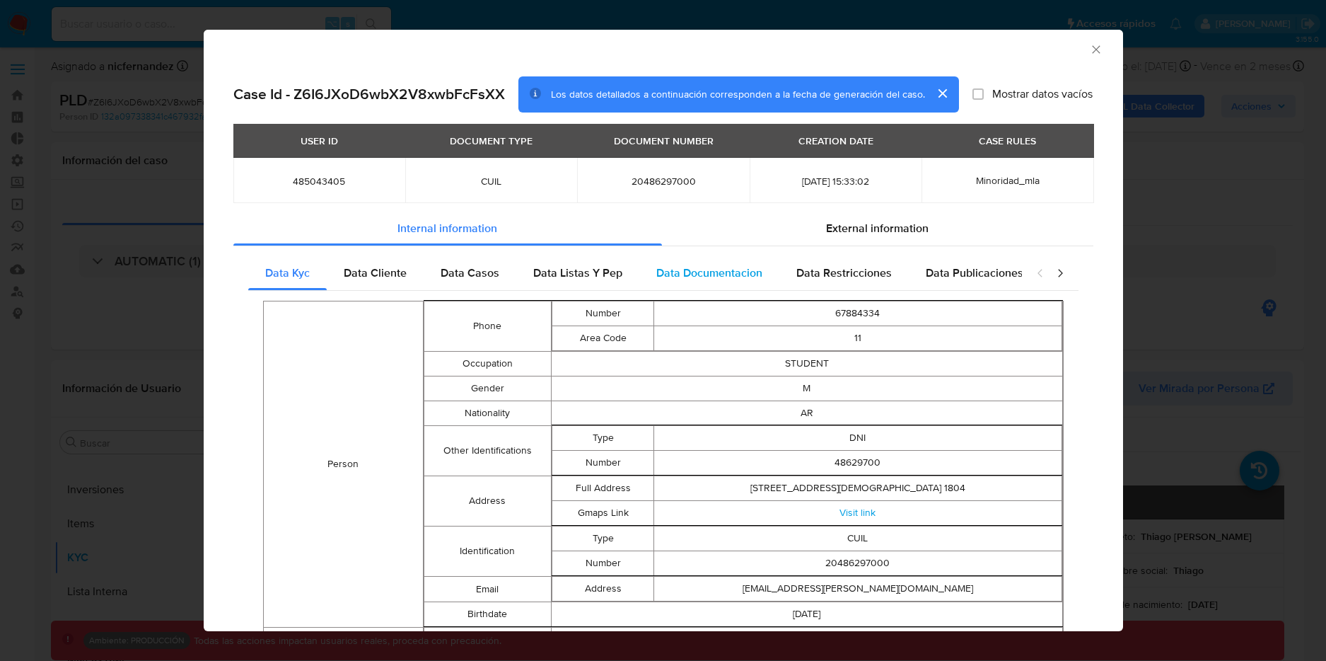
click at [726, 273] on span "Data Documentacion" at bounding box center [709, 272] width 106 height 16
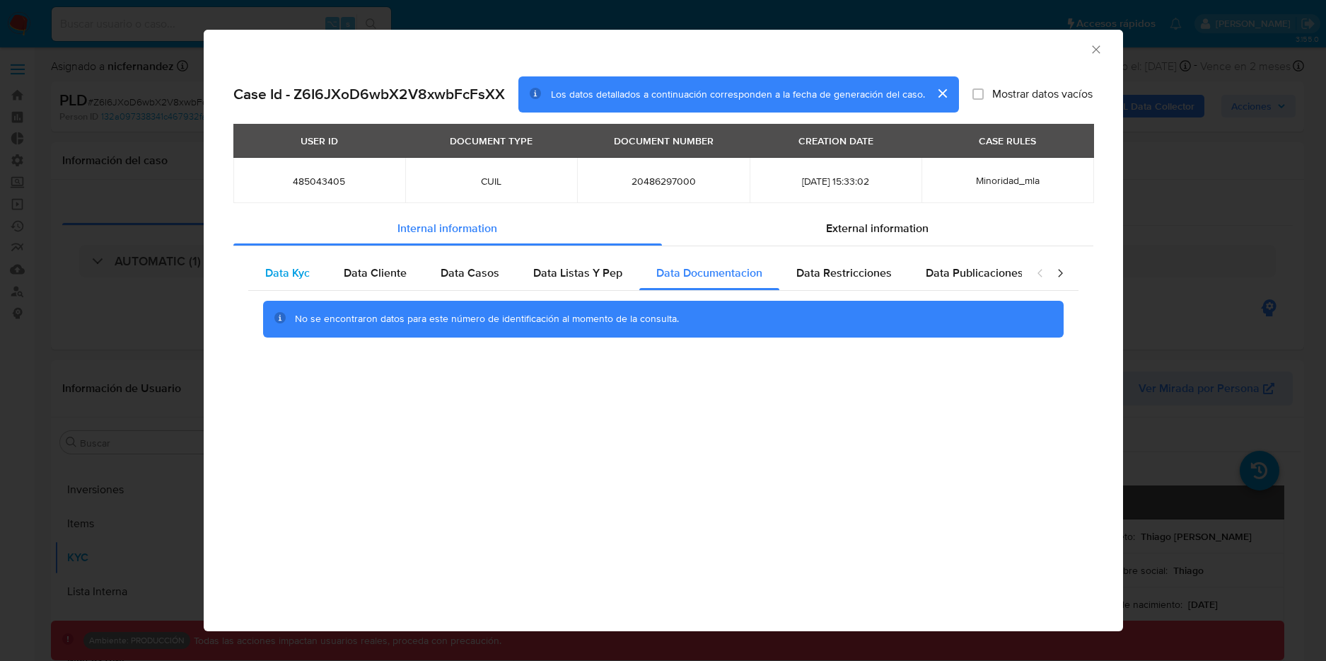
click at [306, 269] on span "Data Kyc" at bounding box center [287, 272] width 45 height 16
